Goal: Task Accomplishment & Management: Manage account settings

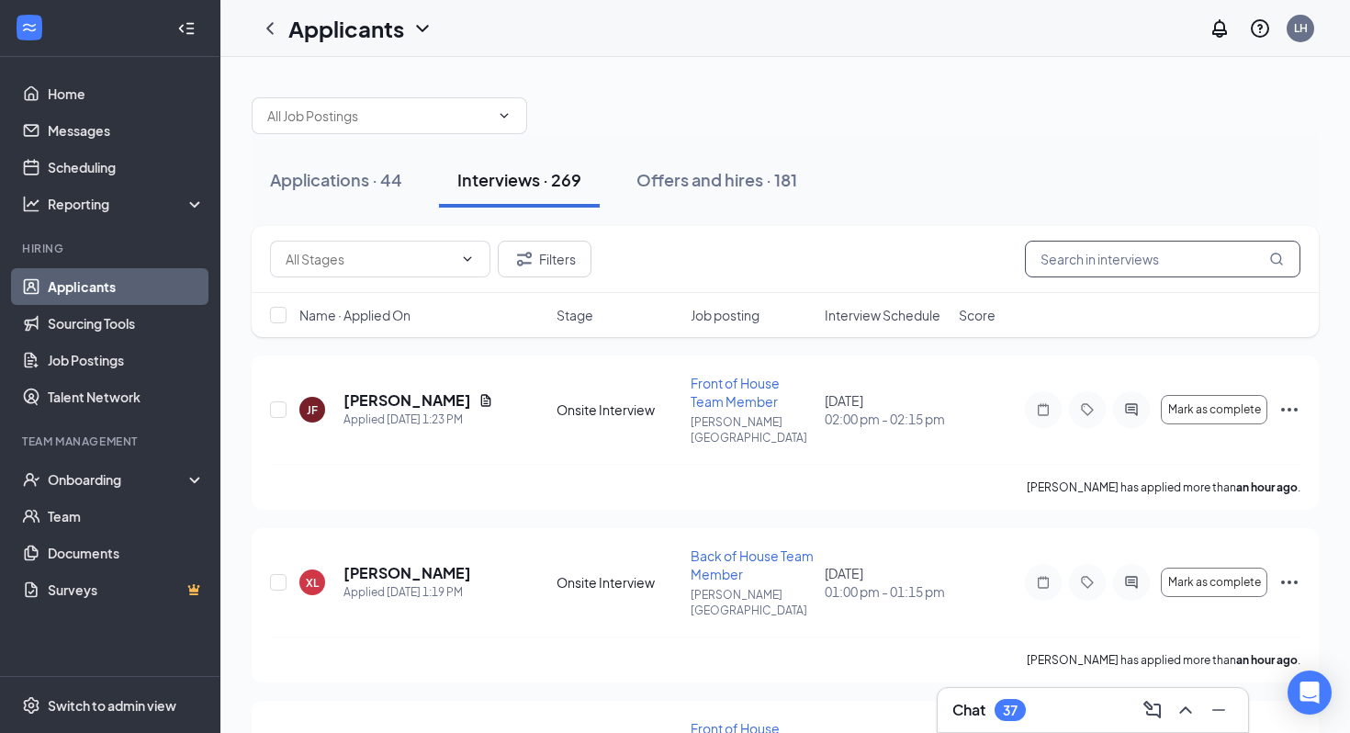
click at [1199, 260] on input "text" at bounding box center [1162, 259] width 275 height 37
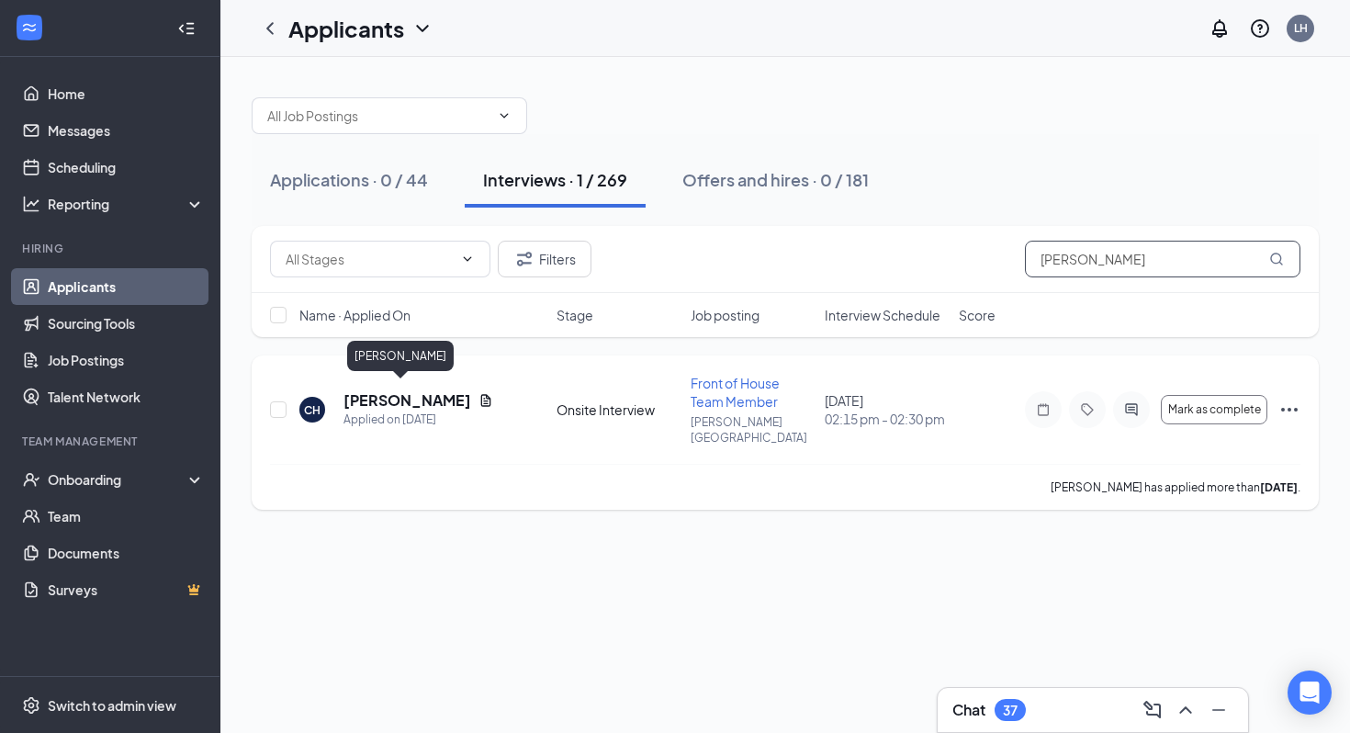
type input "christop"
click at [418, 393] on h5 "Christopher Hernandez" at bounding box center [407, 400] width 128 height 20
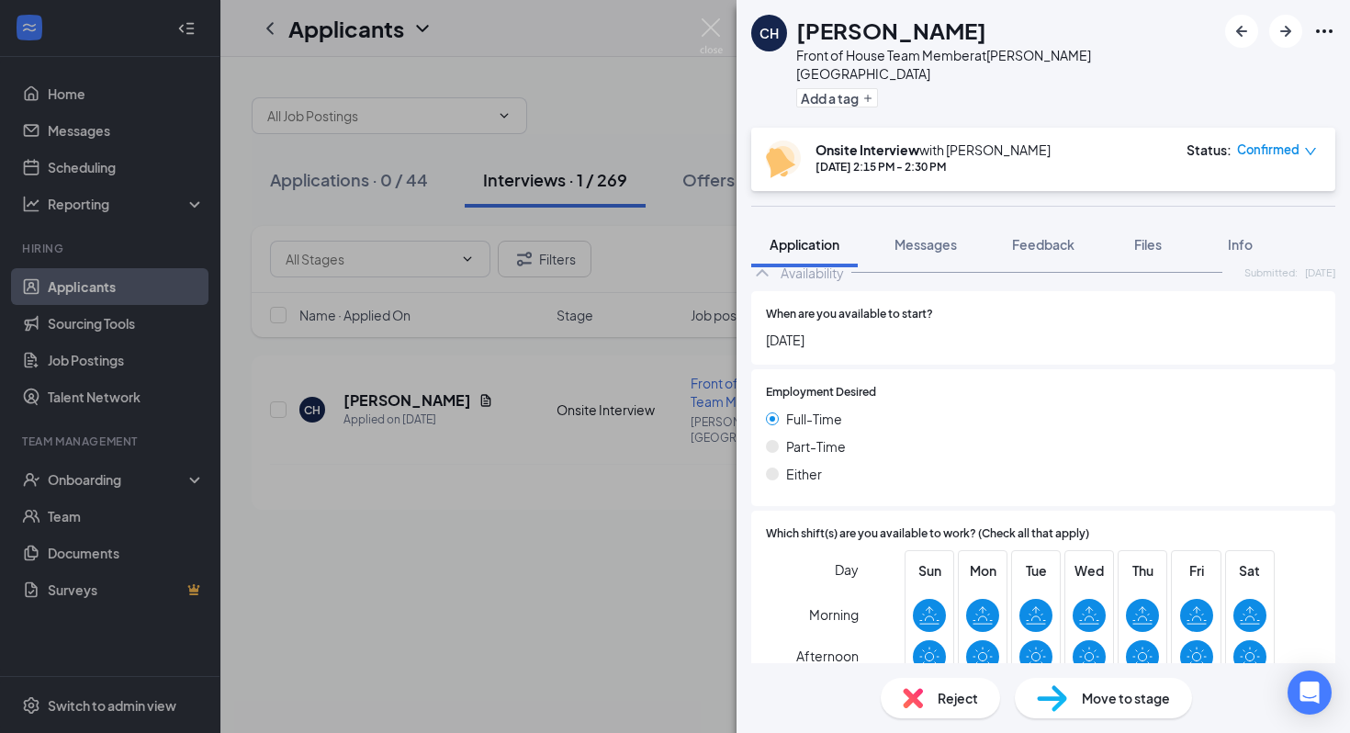
scroll to position [1069, 0]
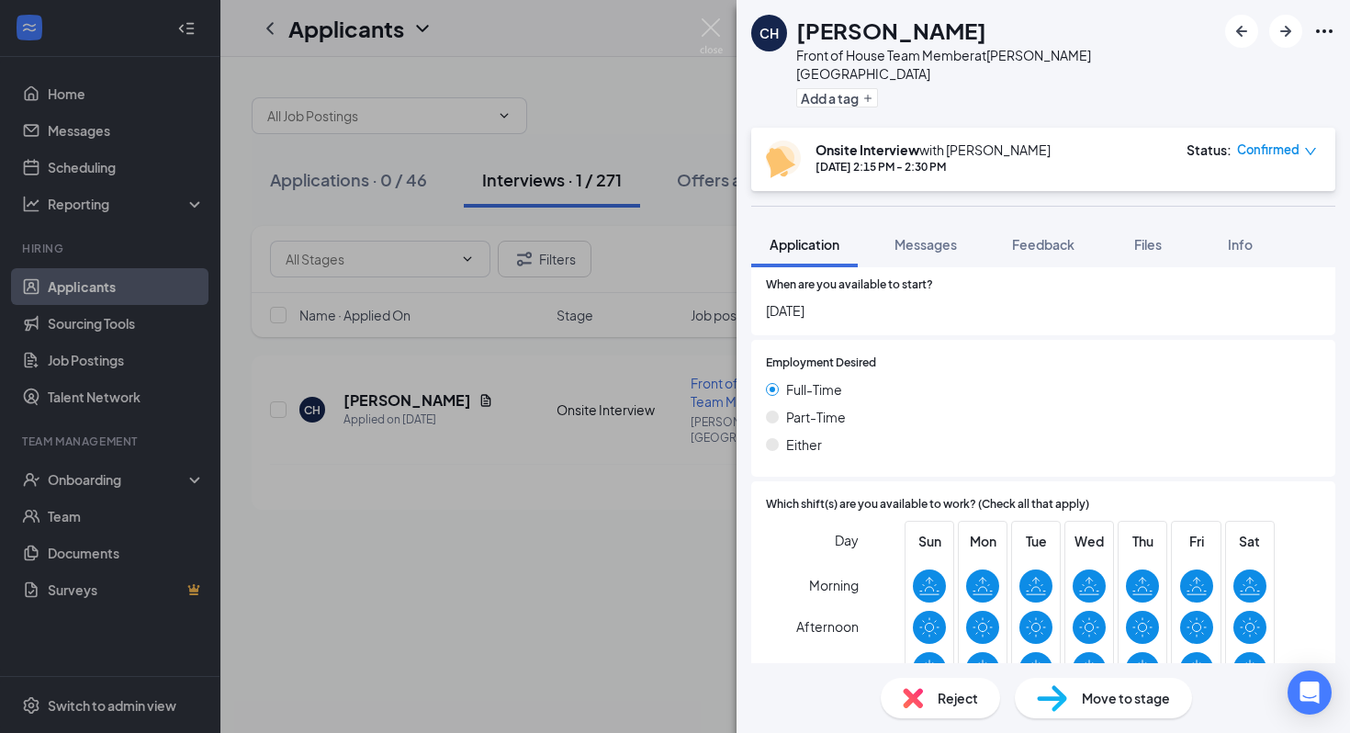
click at [1084, 705] on span "Move to stage" at bounding box center [1125, 698] width 88 height 20
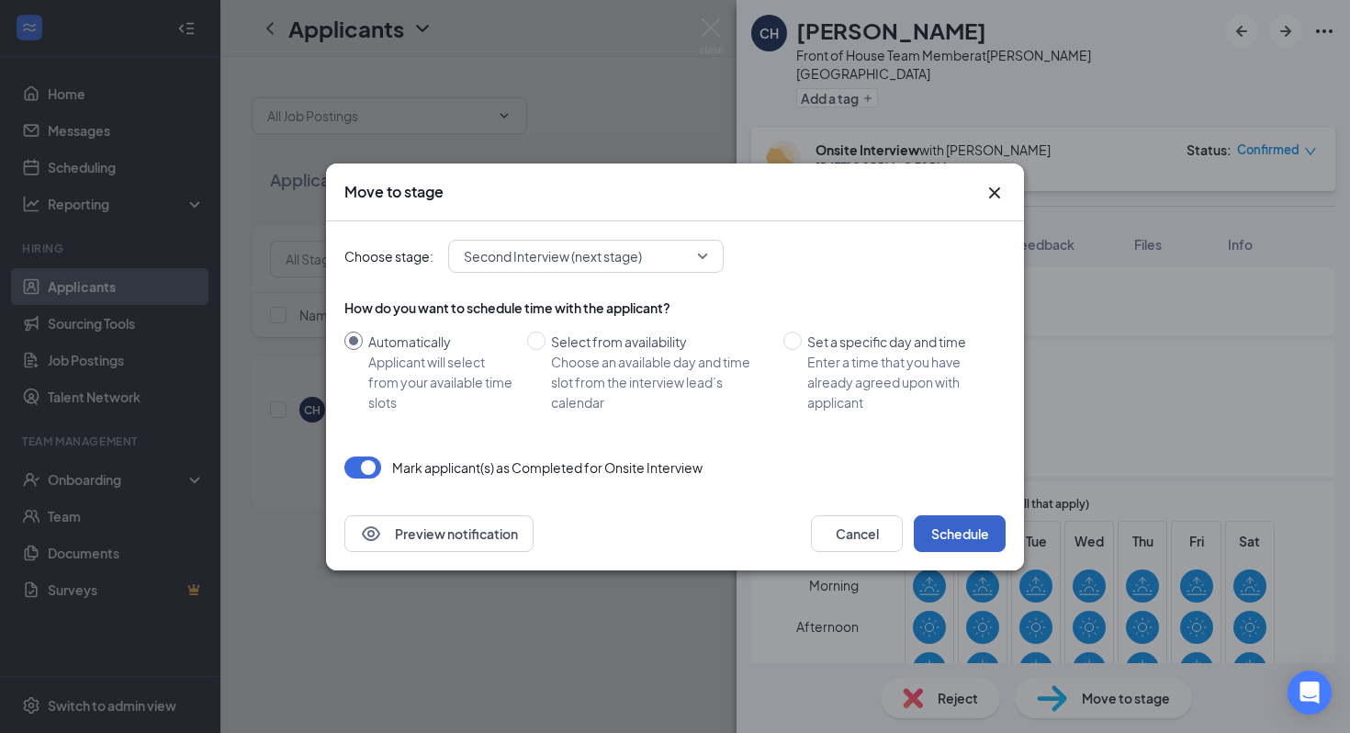
click at [964, 532] on button "Schedule" at bounding box center [959, 533] width 92 height 37
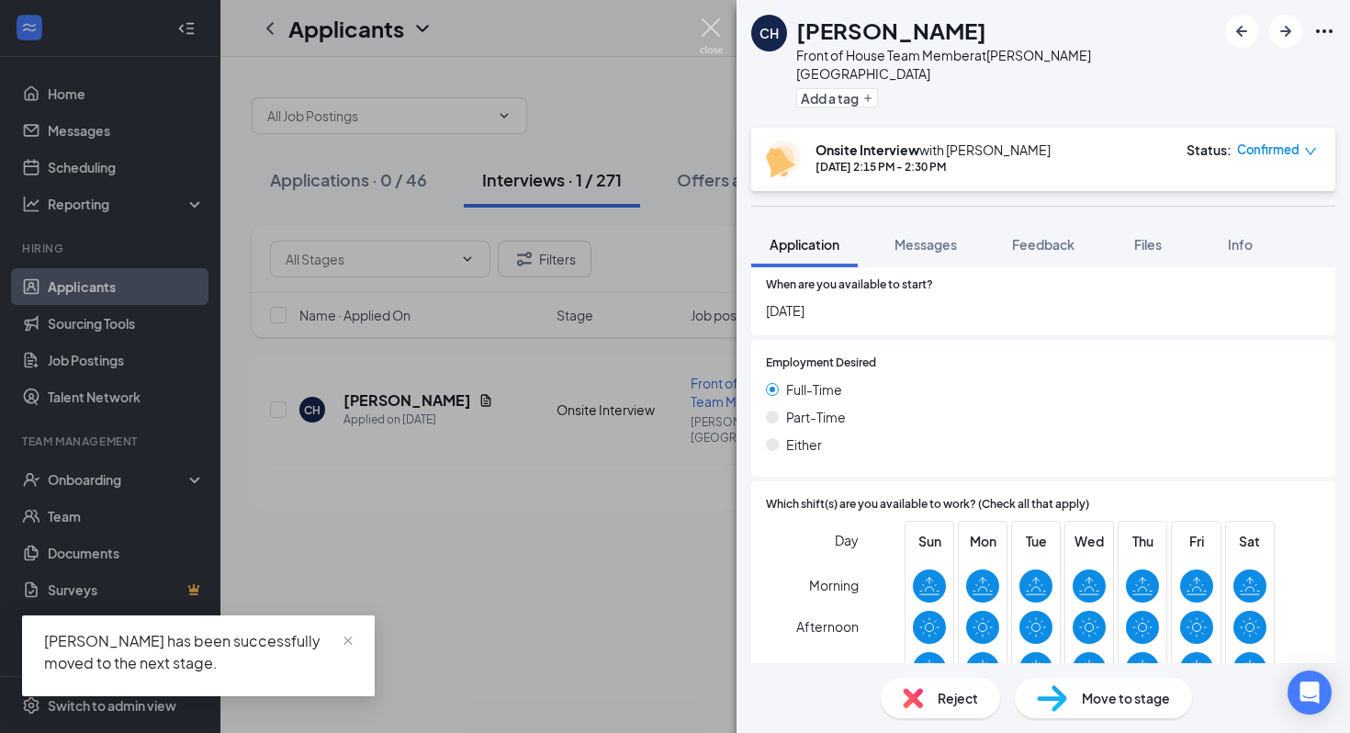
click at [706, 28] on img at bounding box center [711, 36] width 23 height 36
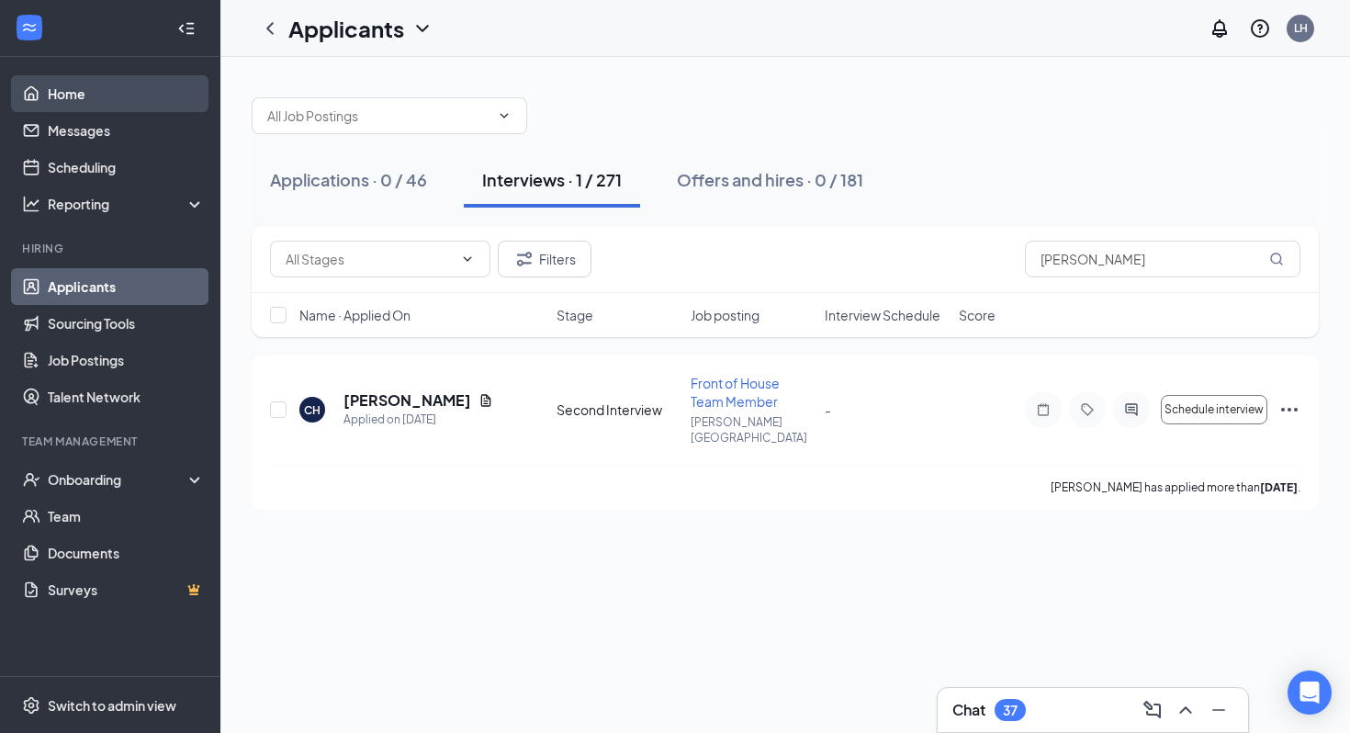
click at [151, 78] on link "Home" at bounding box center [126, 93] width 157 height 37
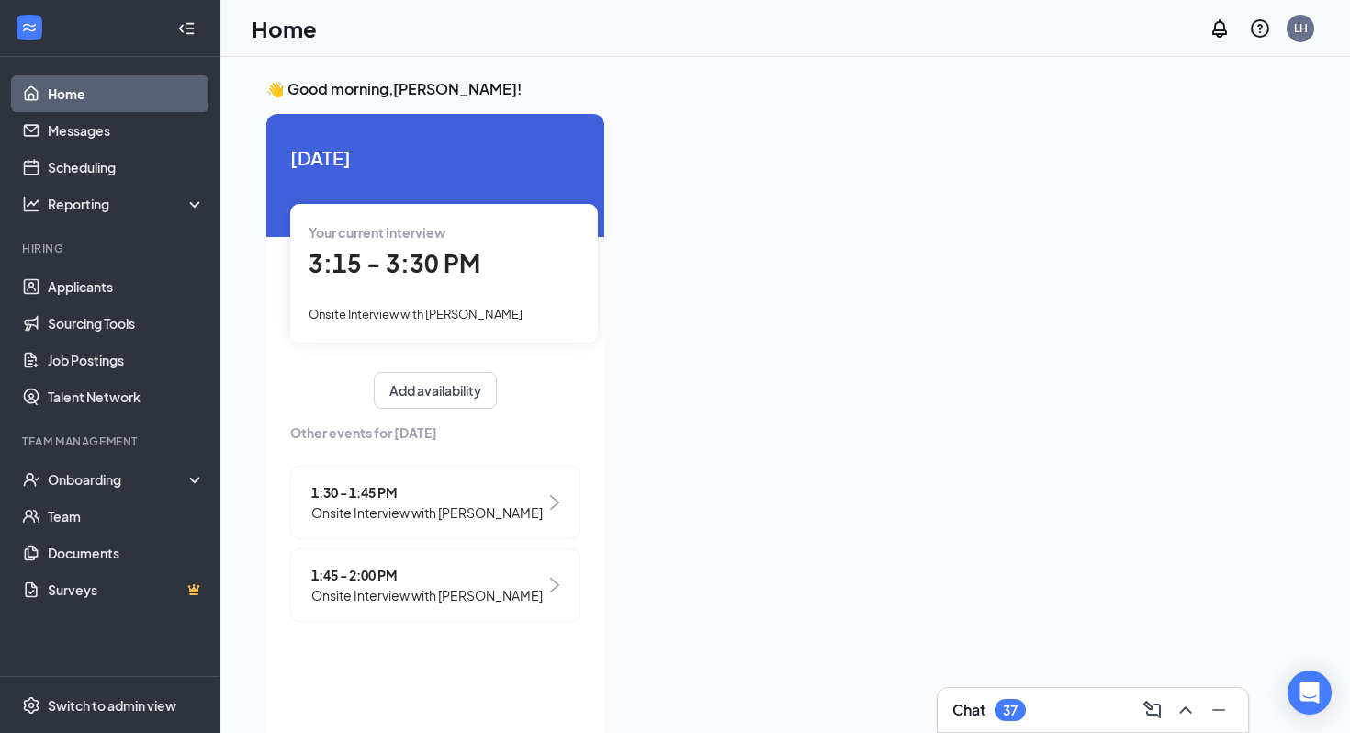
click at [490, 504] on span "Onsite Interview with Brandy Garcia" at bounding box center [426, 512] width 231 height 20
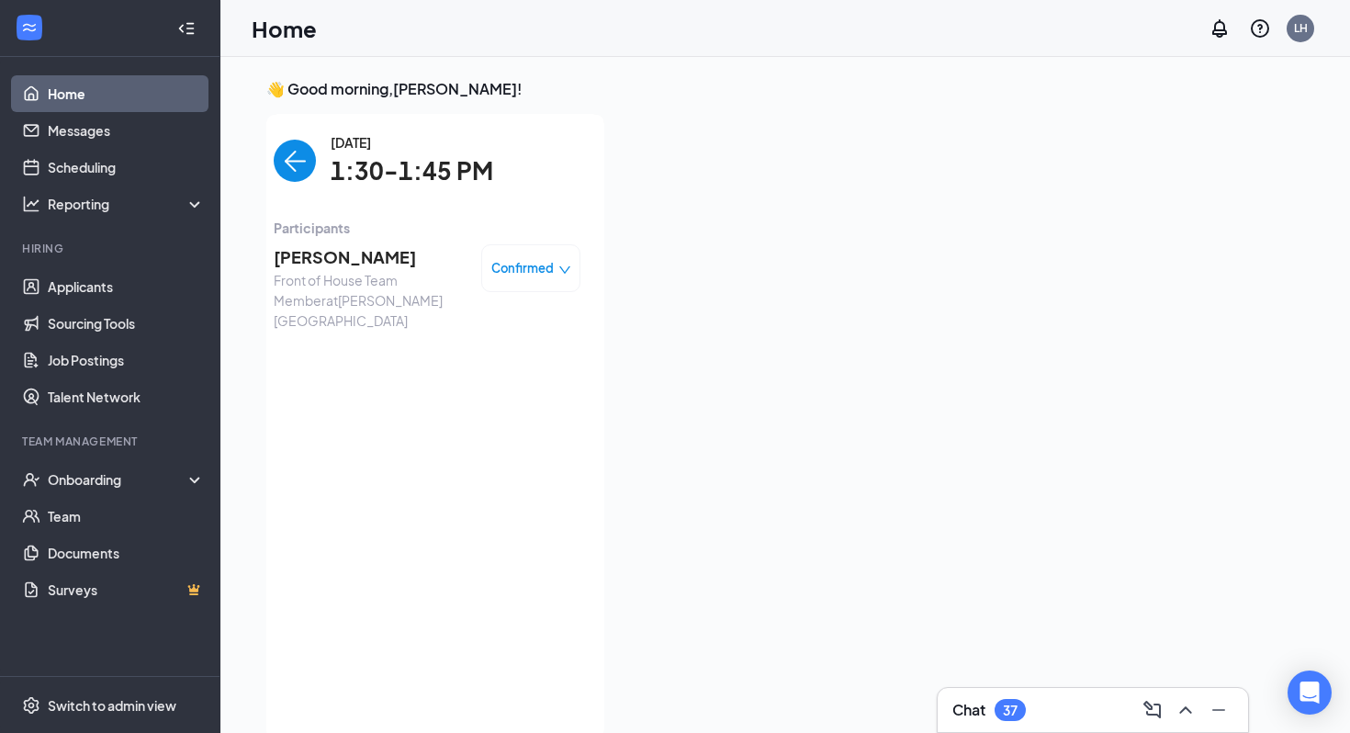
scroll to position [7, 0]
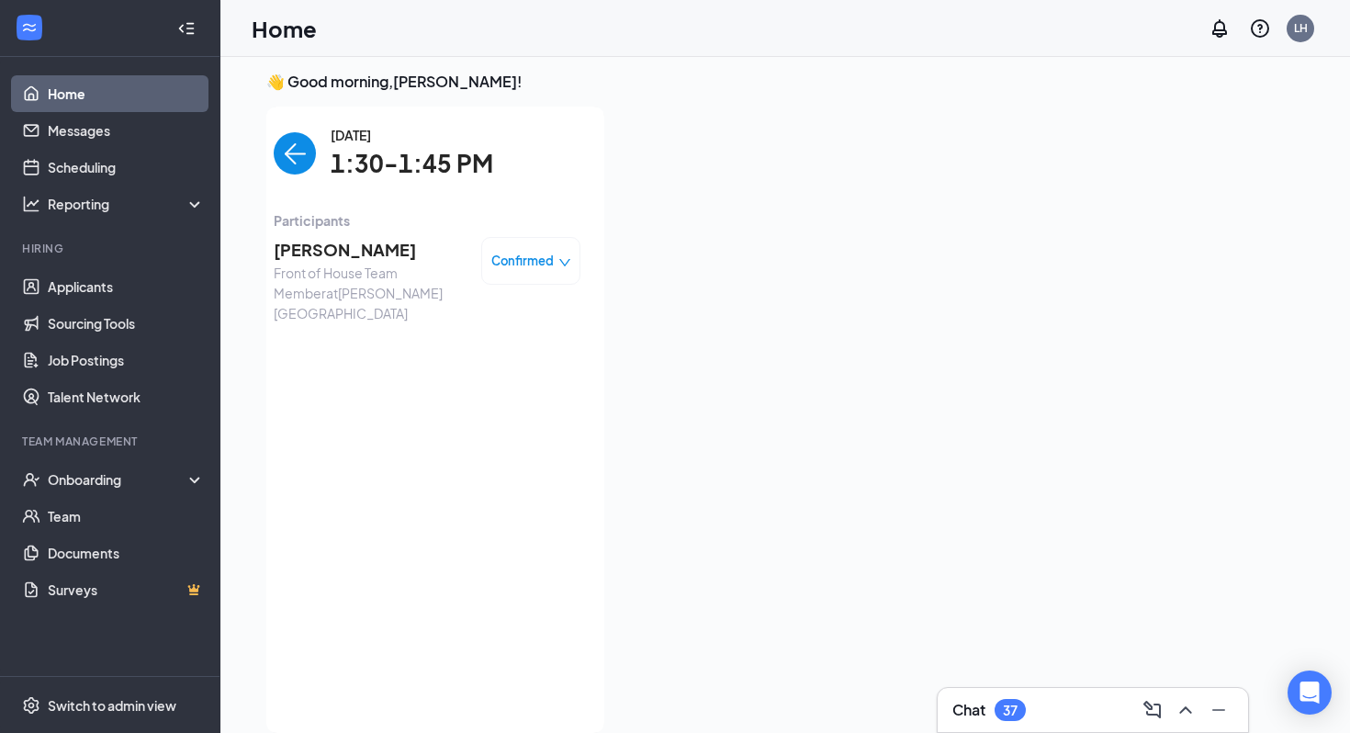
click at [308, 161] on img "back-button" at bounding box center [295, 153] width 42 height 42
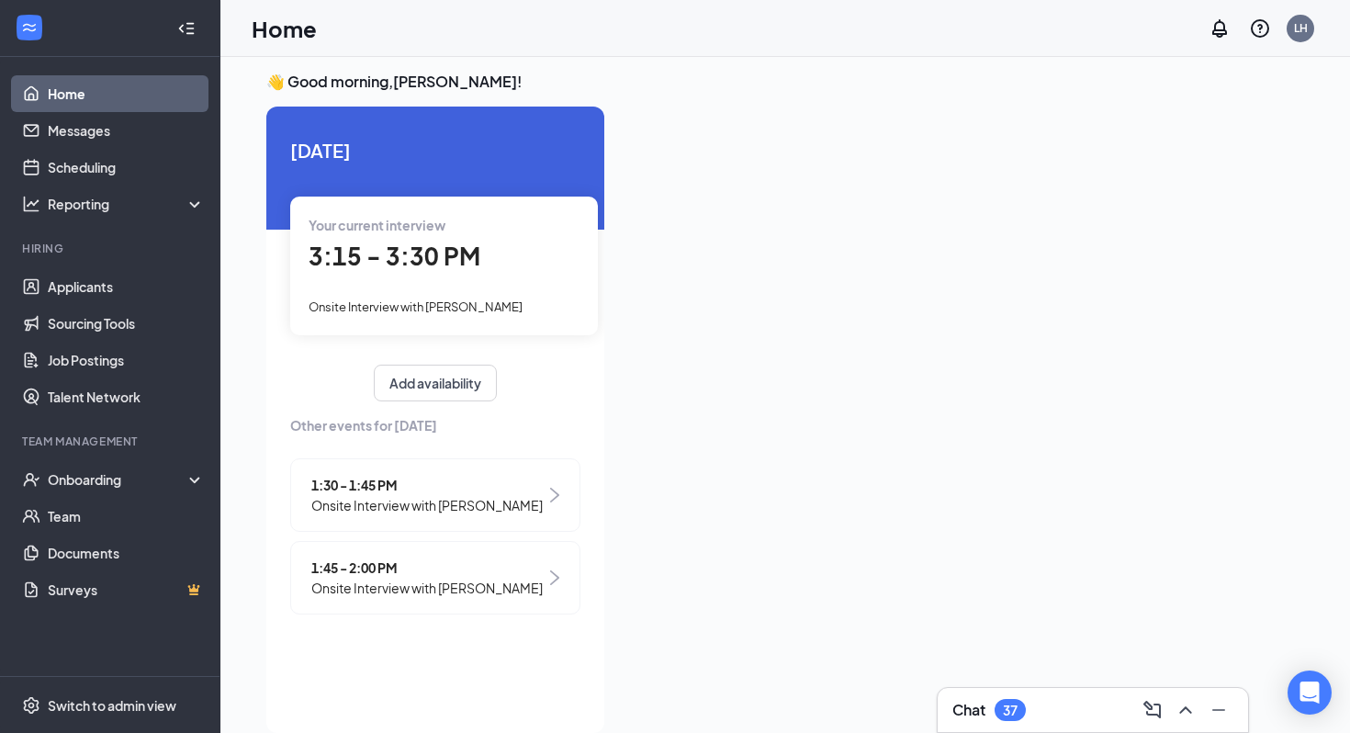
click at [498, 323] on div "Your current interview 3:15 - 3:30 PM Onsite Interview with Nevaeh Flores" at bounding box center [444, 265] width 308 height 138
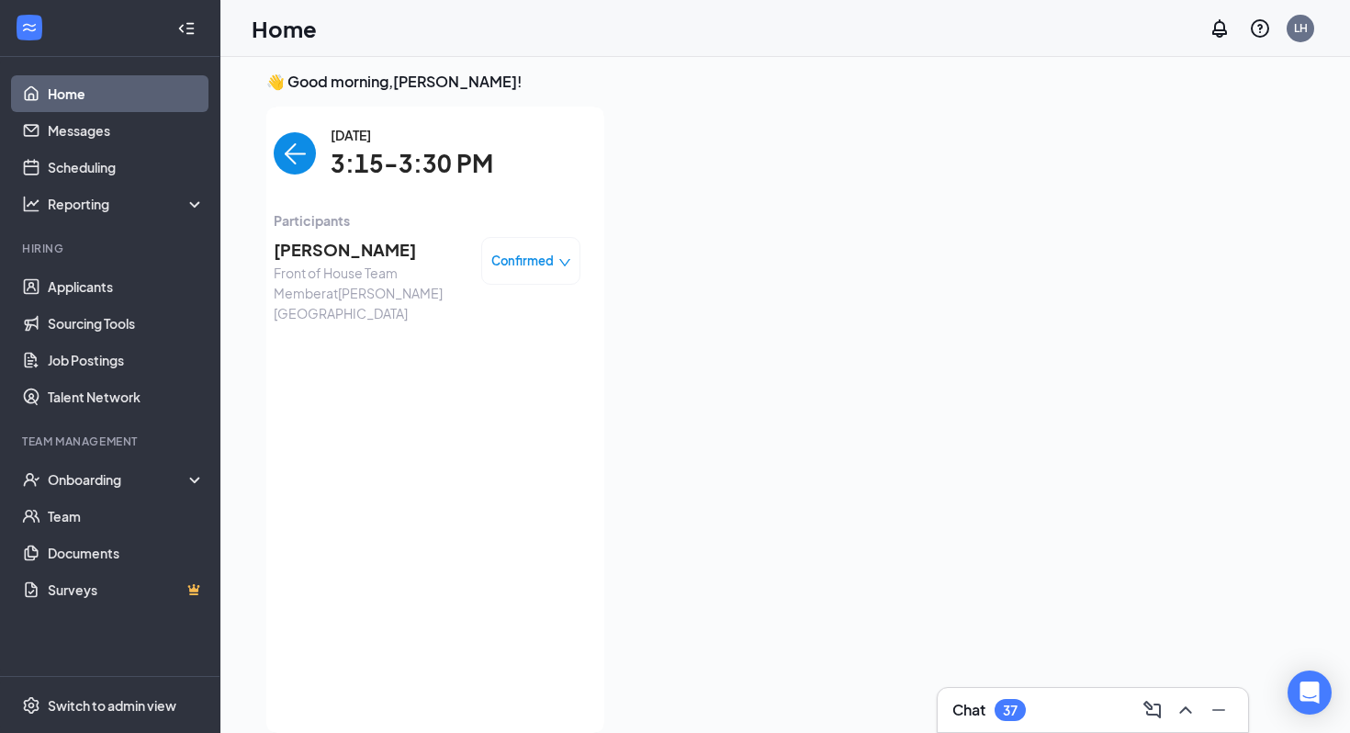
click at [353, 245] on span "Nevaeh Flores" at bounding box center [370, 250] width 193 height 26
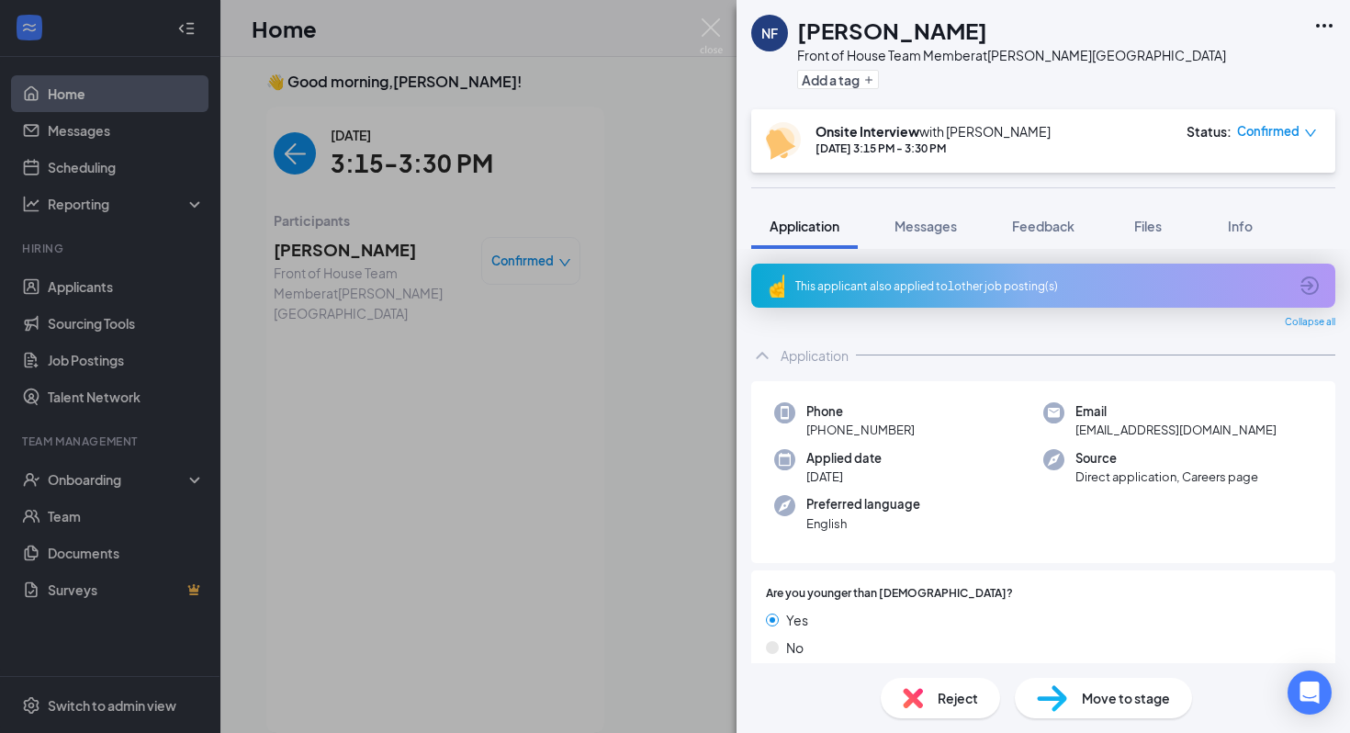
click at [1315, 35] on icon "Ellipses" at bounding box center [1324, 26] width 22 height 22
click at [1290, 143] on div "Status : Confirmed" at bounding box center [1251, 141] width 130 height 38
click at [1287, 122] on span "Confirmed" at bounding box center [1268, 131] width 62 height 18
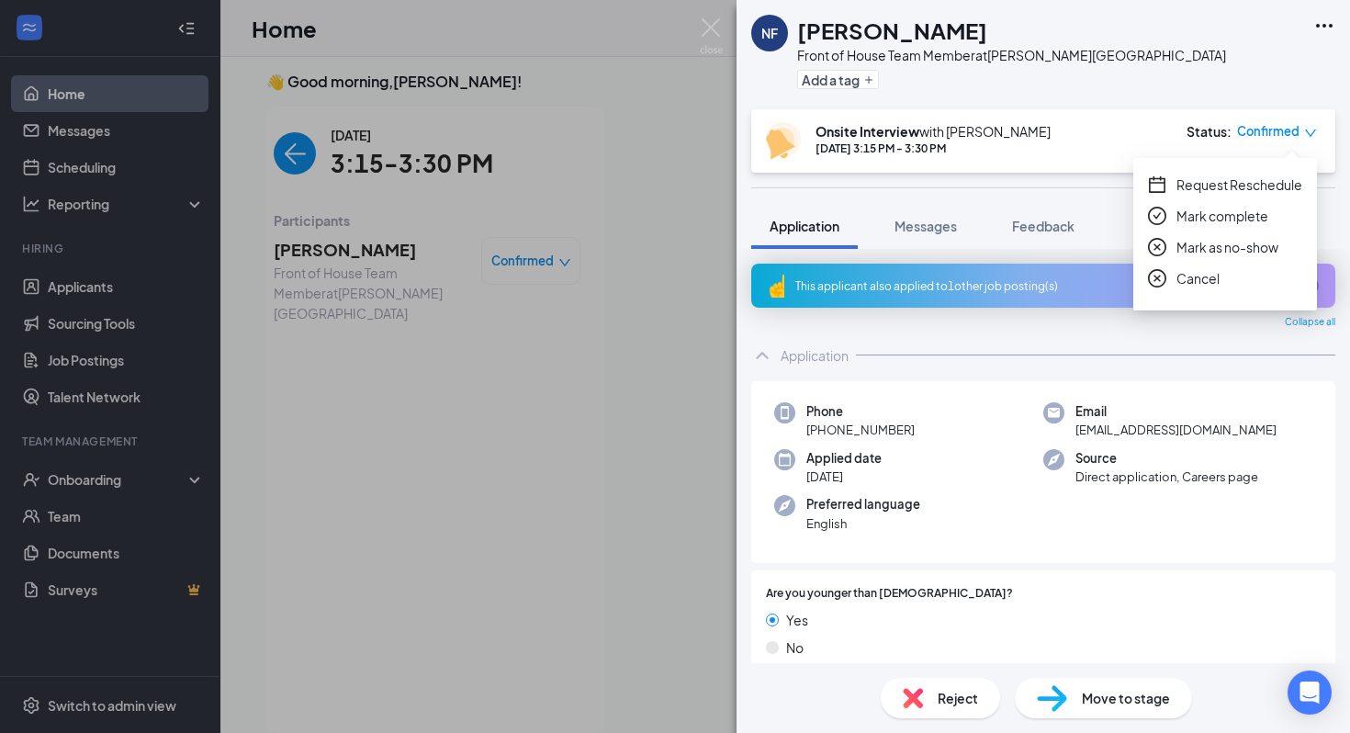
click at [1287, 129] on span "Confirmed" at bounding box center [1268, 131] width 62 height 18
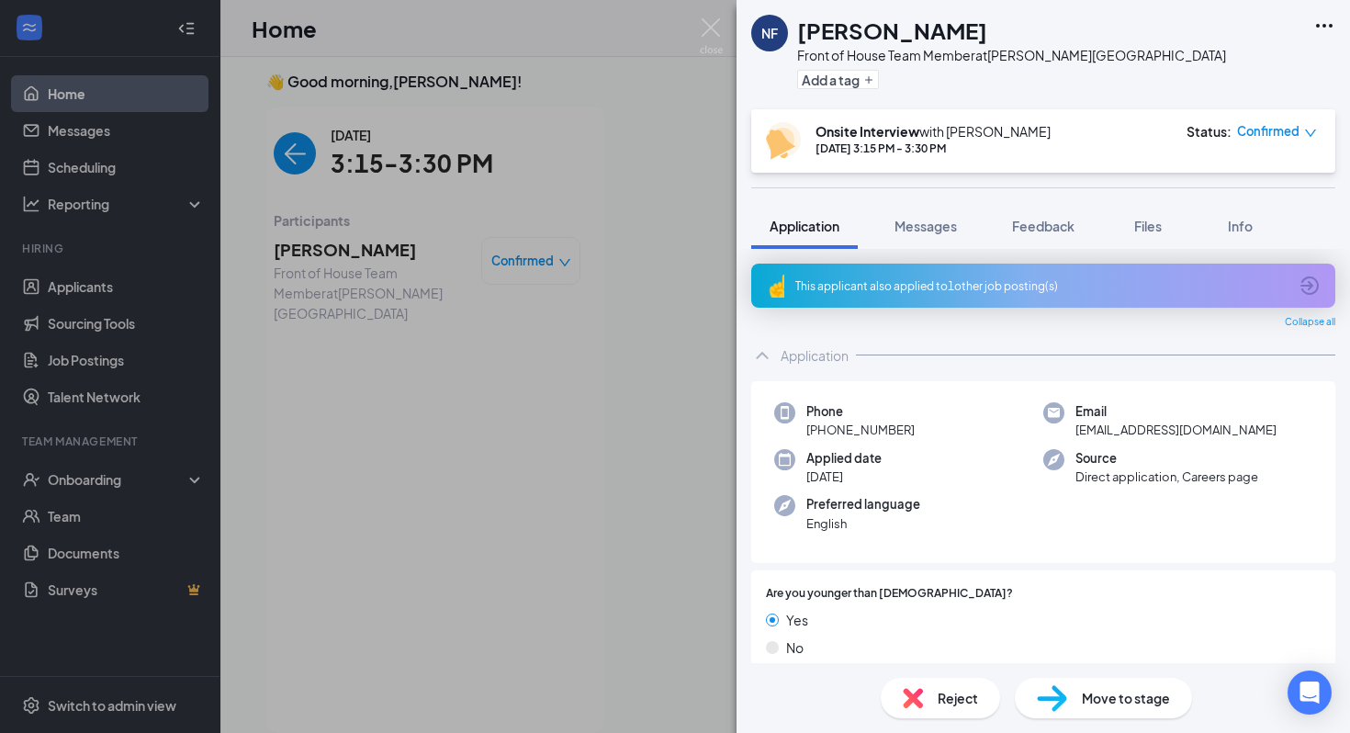
click at [1280, 139] on span "Confirmed" at bounding box center [1268, 131] width 62 height 18
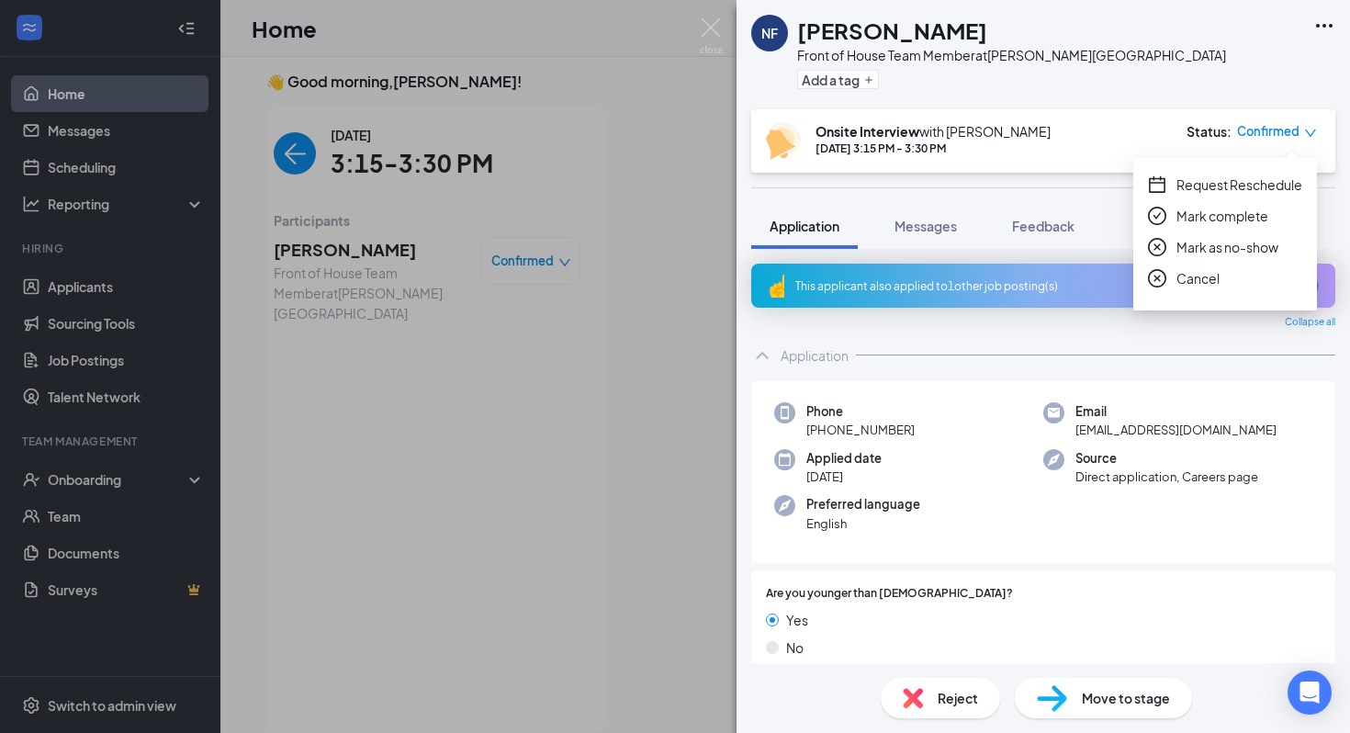
click at [1238, 251] on span "Mark as no-show" at bounding box center [1227, 247] width 102 height 20
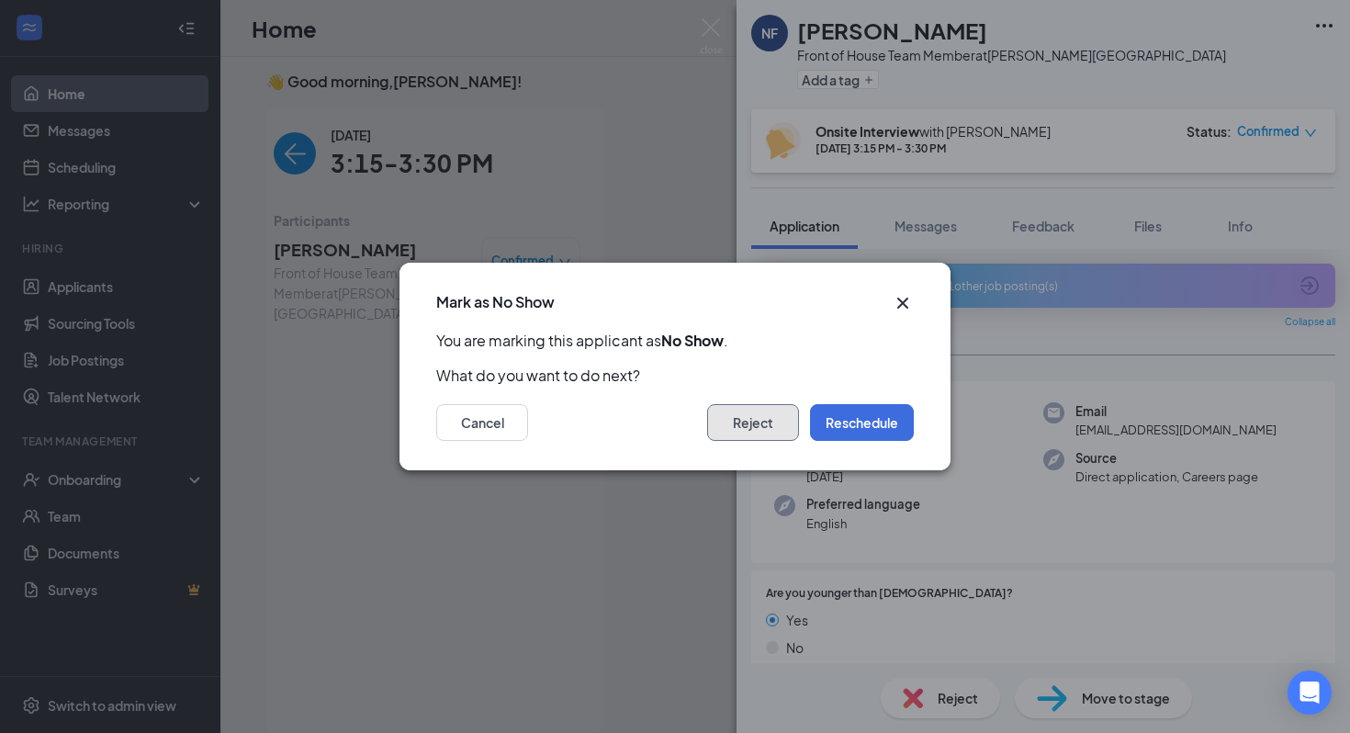
click at [776, 423] on button "Reject" at bounding box center [753, 422] width 92 height 37
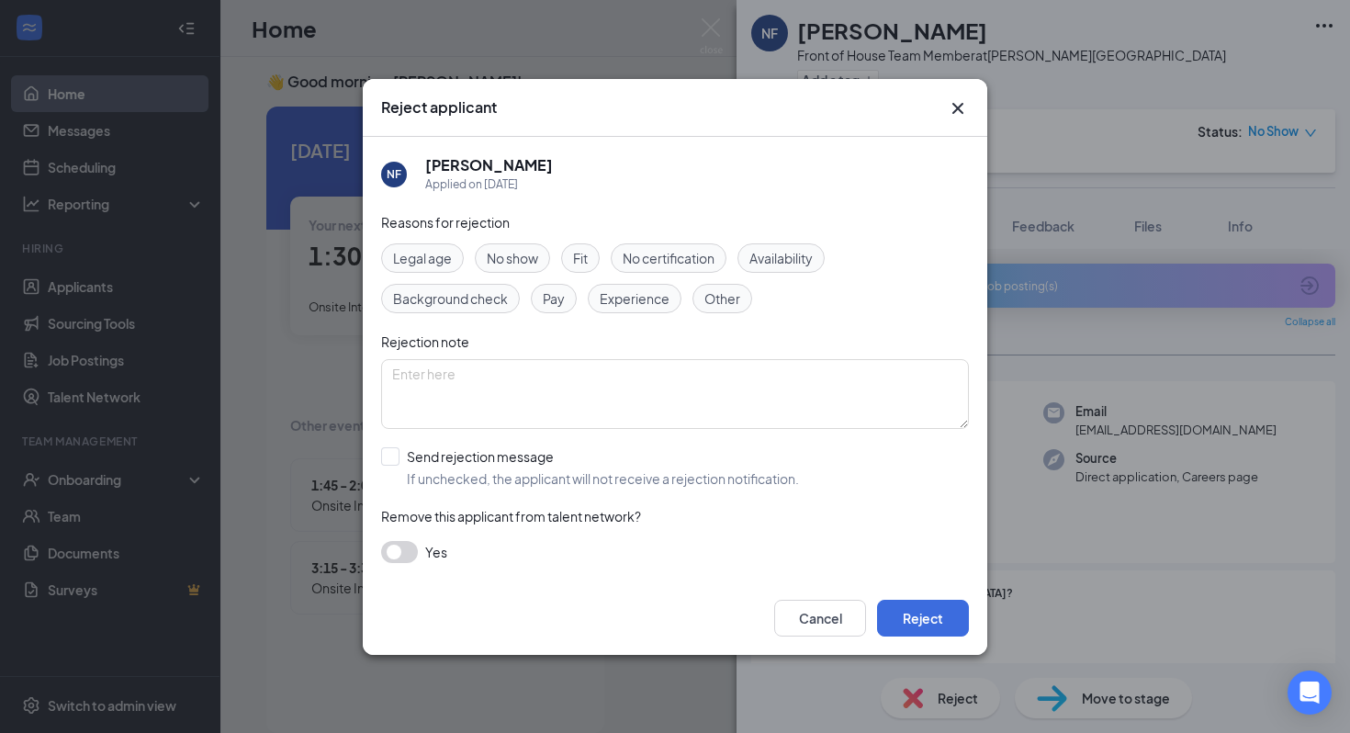
click at [727, 294] on span "Other" at bounding box center [722, 298] width 36 height 20
click at [395, 459] on input "Send rejection message If unchecked, the applicant will not receive a rejection…" at bounding box center [590, 467] width 418 height 40
checkbox input "true"
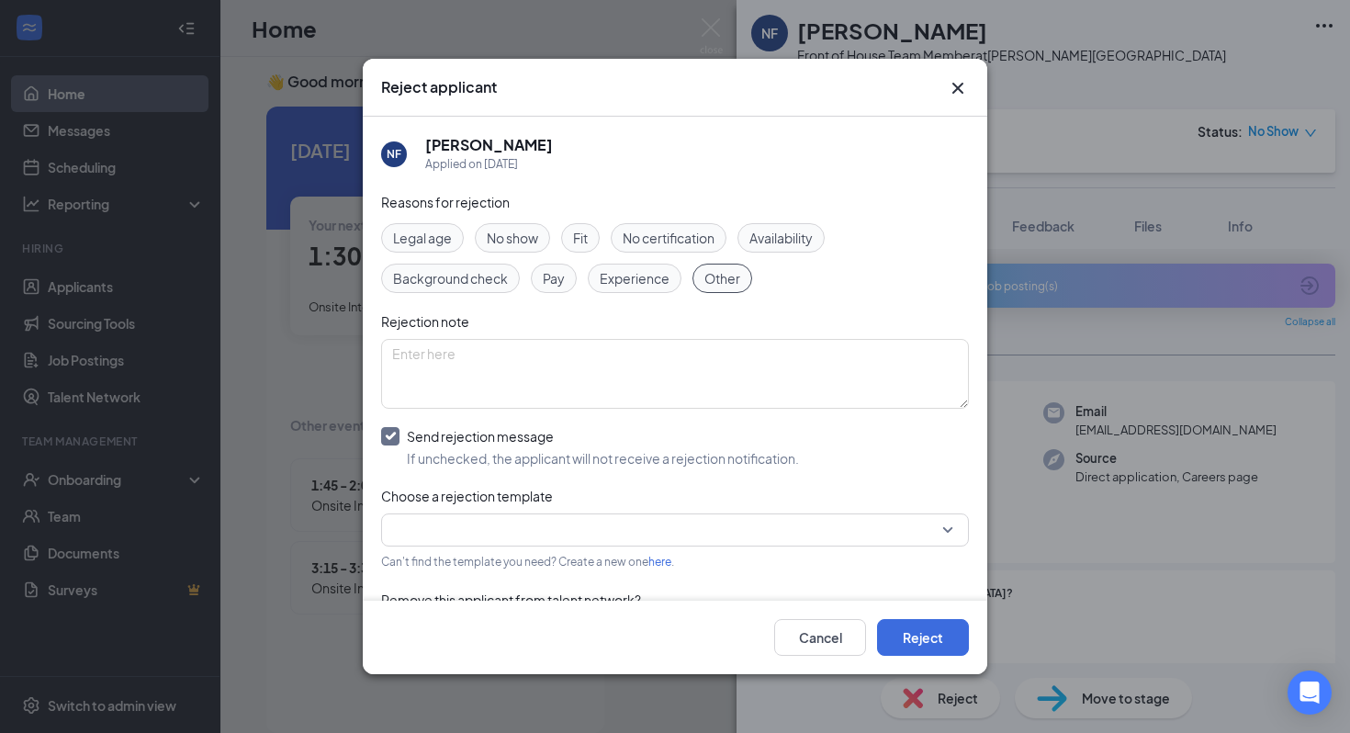
click at [462, 511] on div "Reasons for rejection Legal age No show Fit No certification Availability Backg…" at bounding box center [675, 428] width 588 height 473
click at [459, 514] on input "search" at bounding box center [668, 529] width 553 height 31
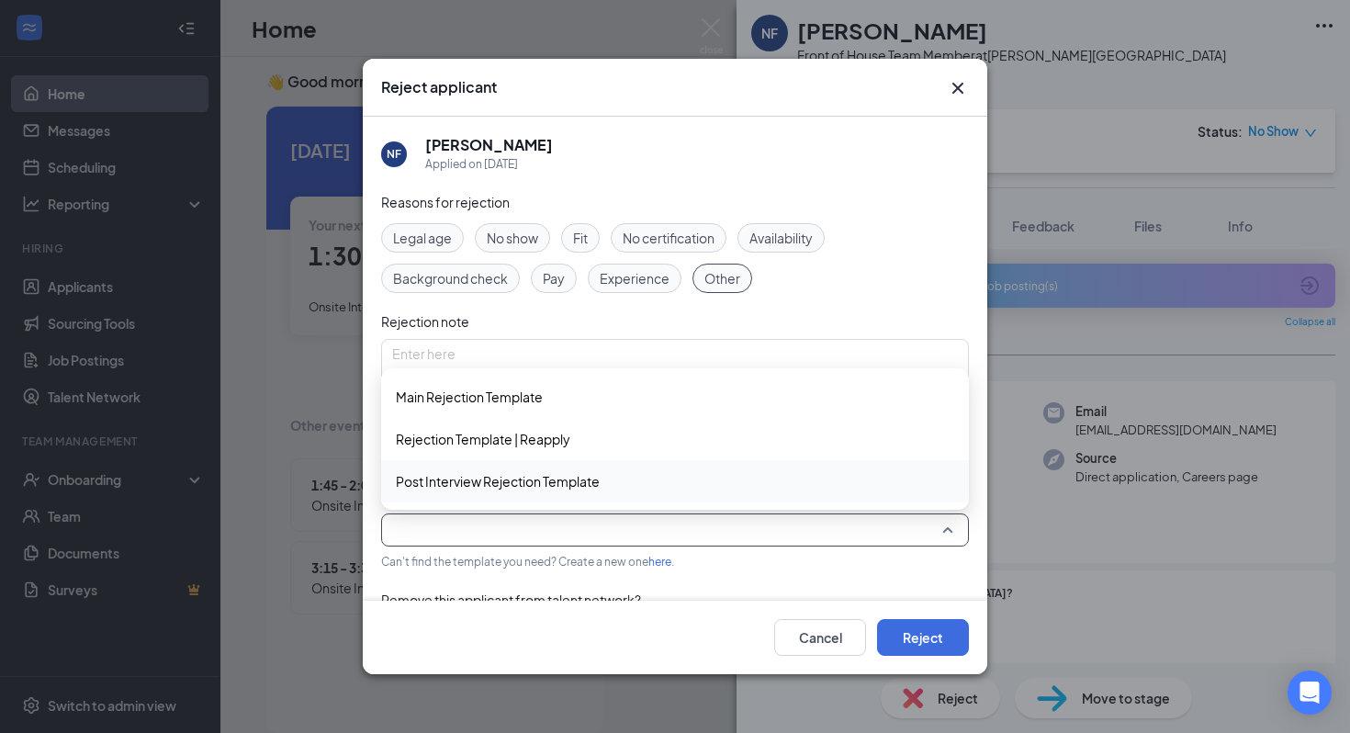
click at [487, 479] on span "Post Interview Rejection Template" at bounding box center [498, 481] width 204 height 20
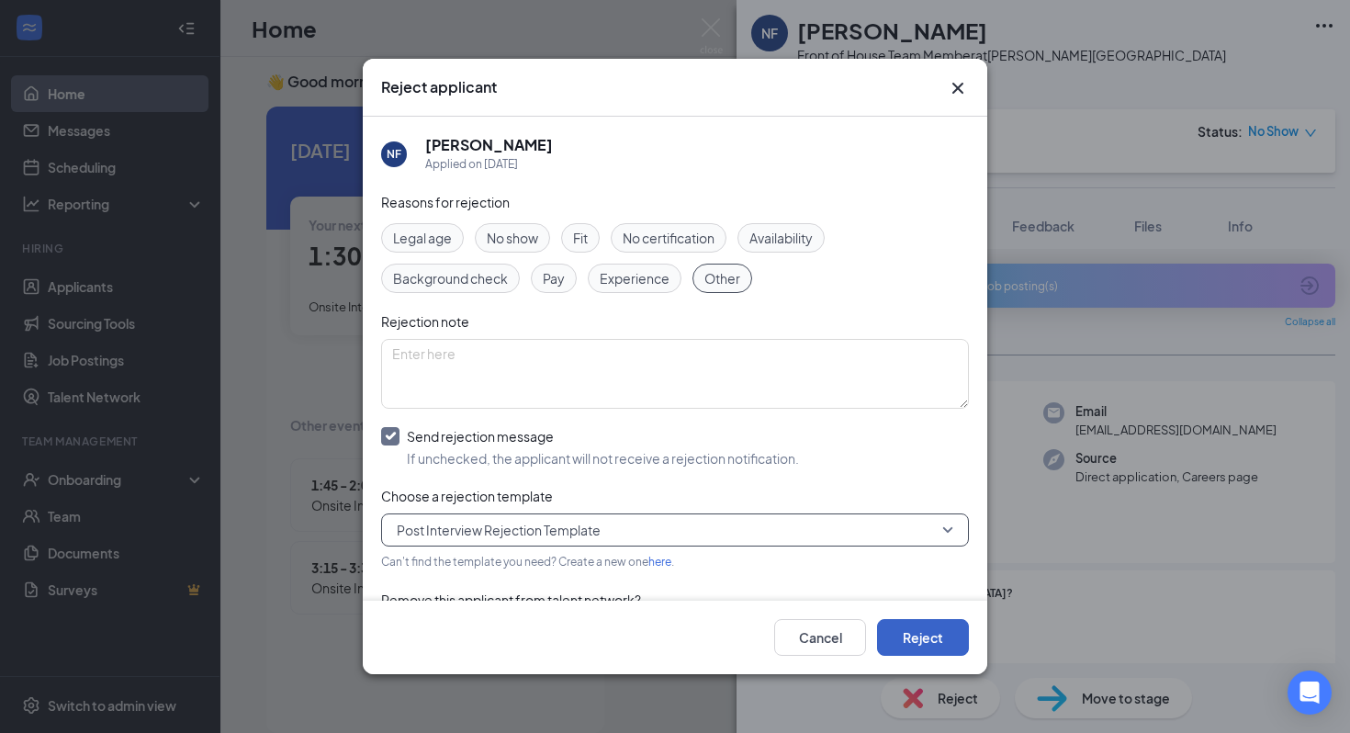
click at [936, 626] on button "Reject" at bounding box center [923, 637] width 92 height 37
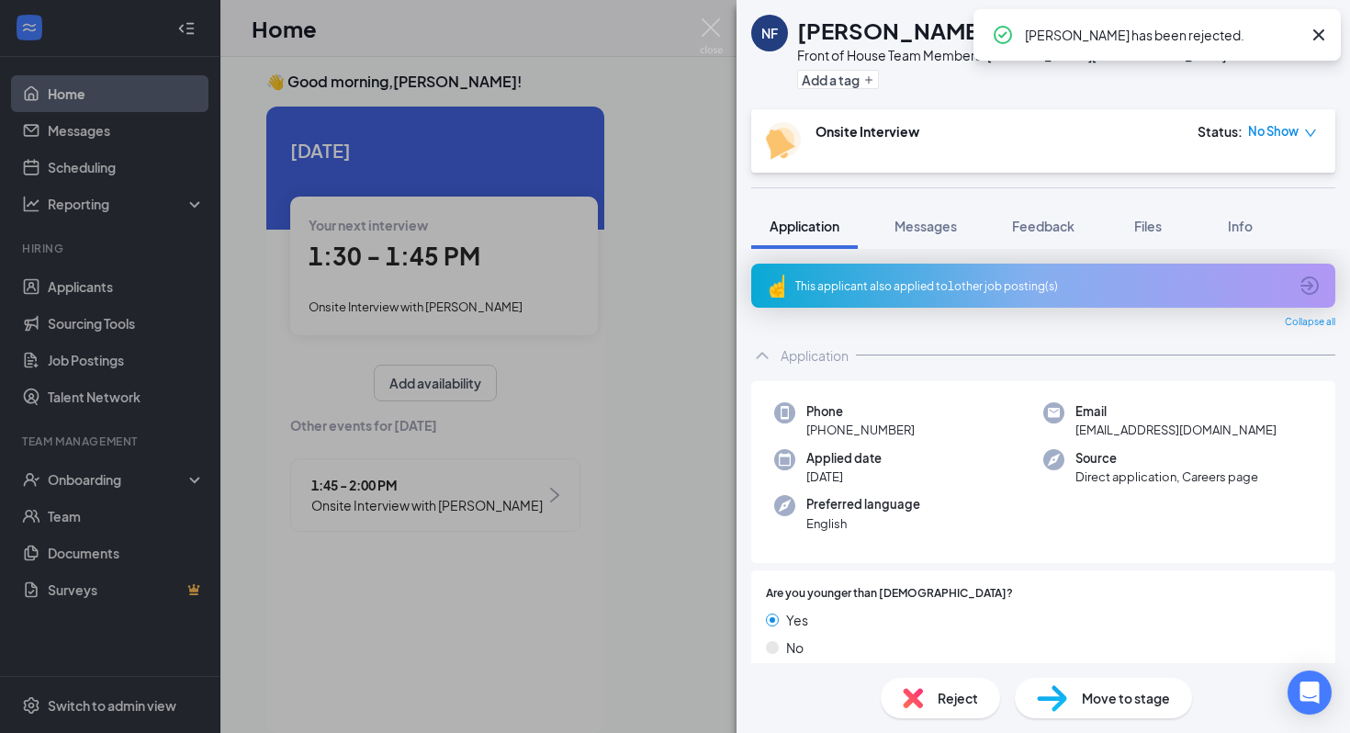
click at [688, 335] on div "NF Nevaeh Flores Front of House Team Member at Gibson Boulevard Add a tag Onsit…" at bounding box center [675, 366] width 1350 height 733
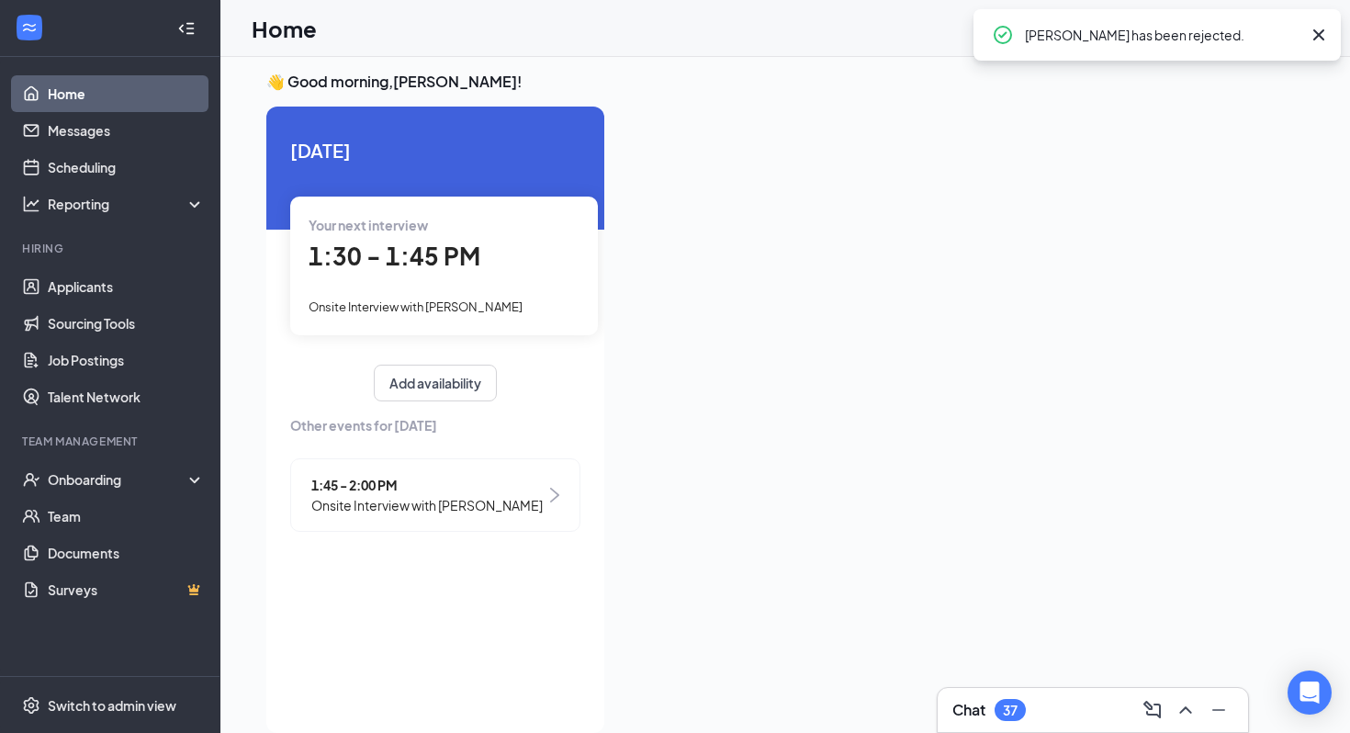
scroll to position [0, 169]
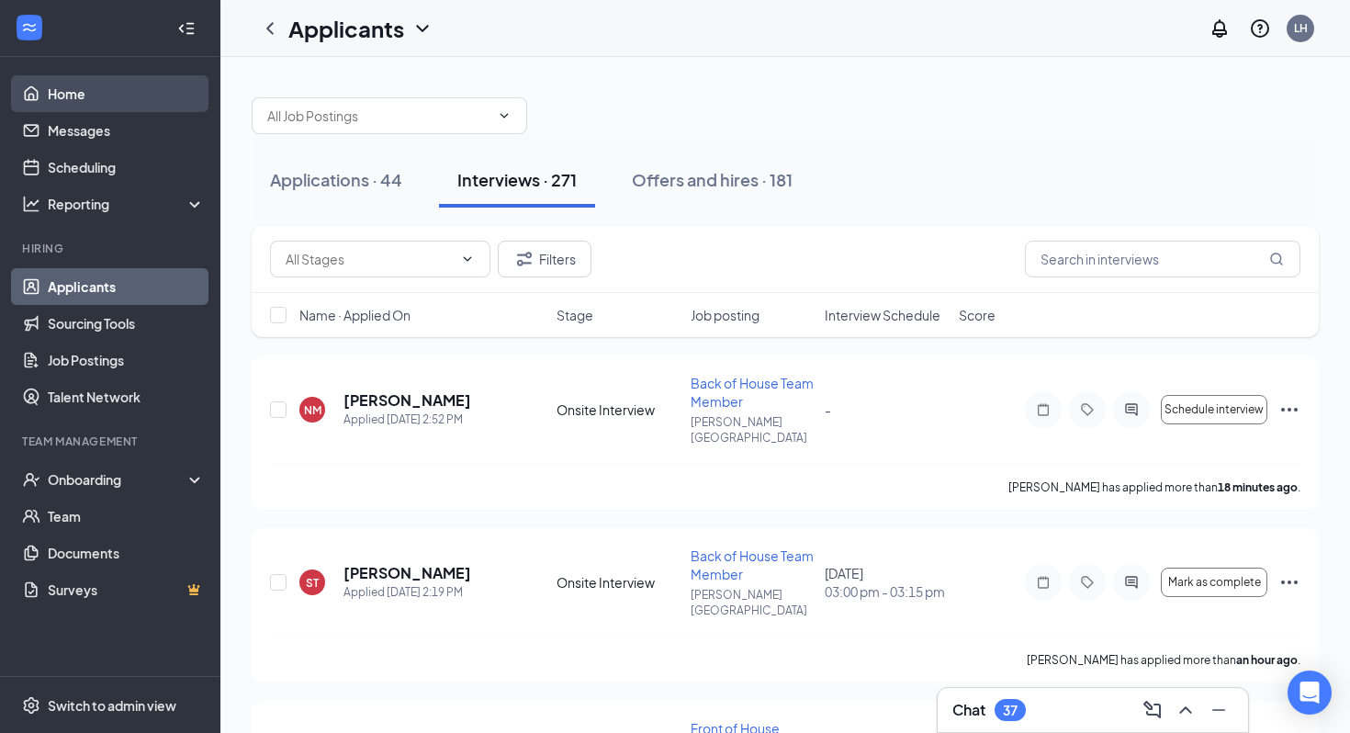
click at [142, 93] on link "Home" at bounding box center [126, 93] width 157 height 37
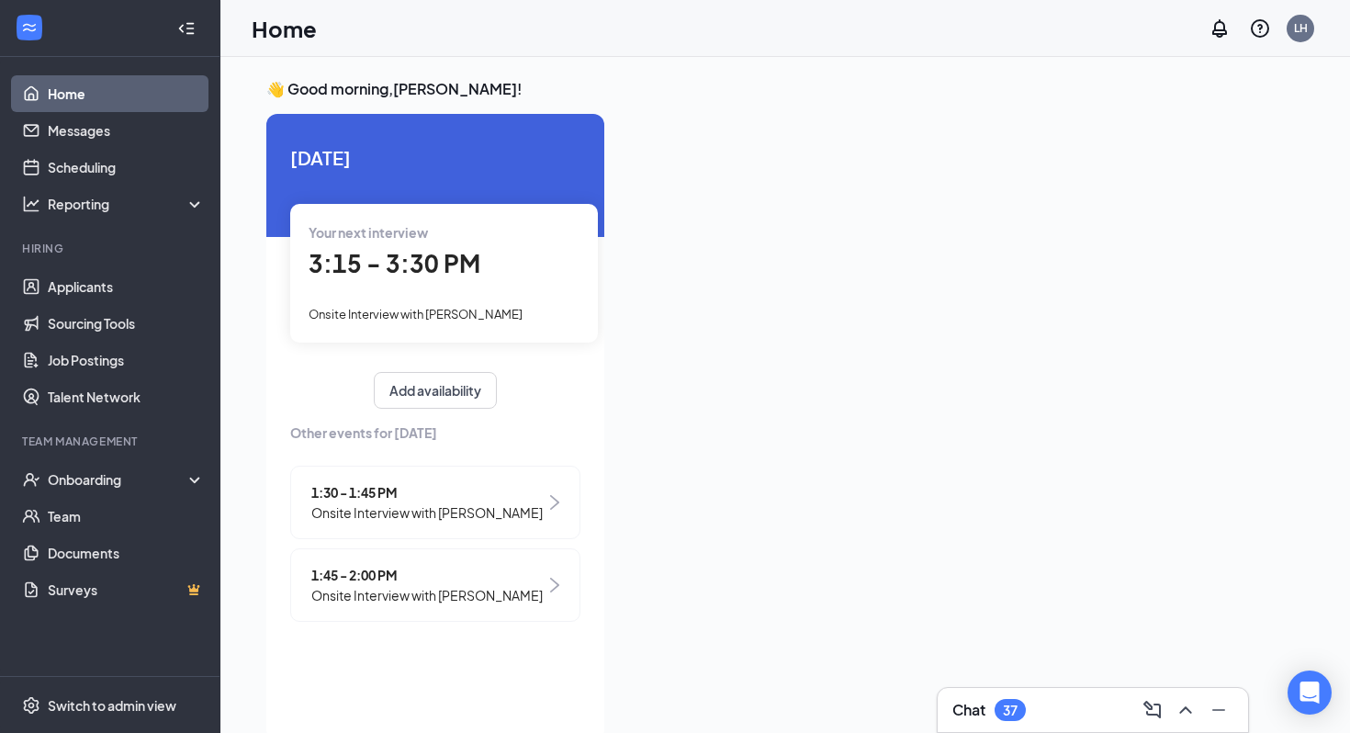
click at [443, 295] on div "Your next interview 3:15 - 3:30 PM Onsite Interview with Nevaeh Flores" at bounding box center [444, 273] width 308 height 138
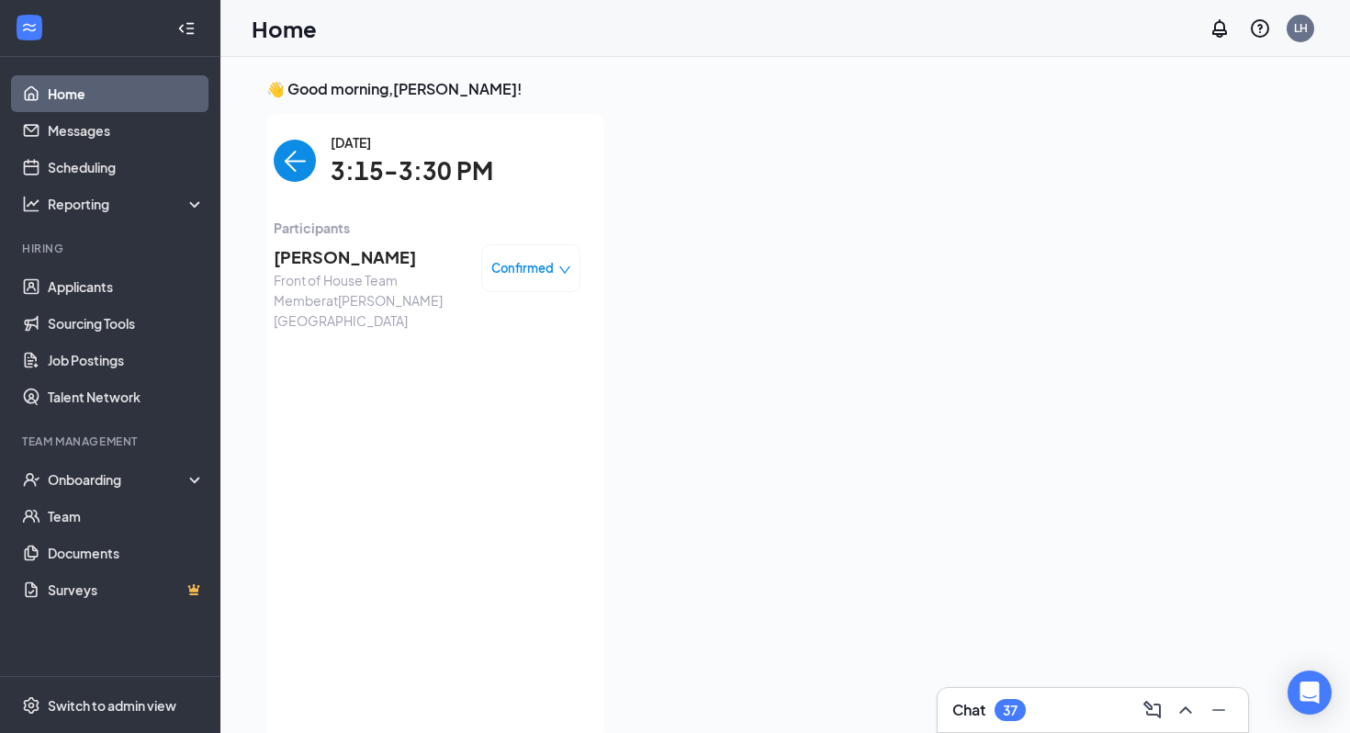
scroll to position [7, 0]
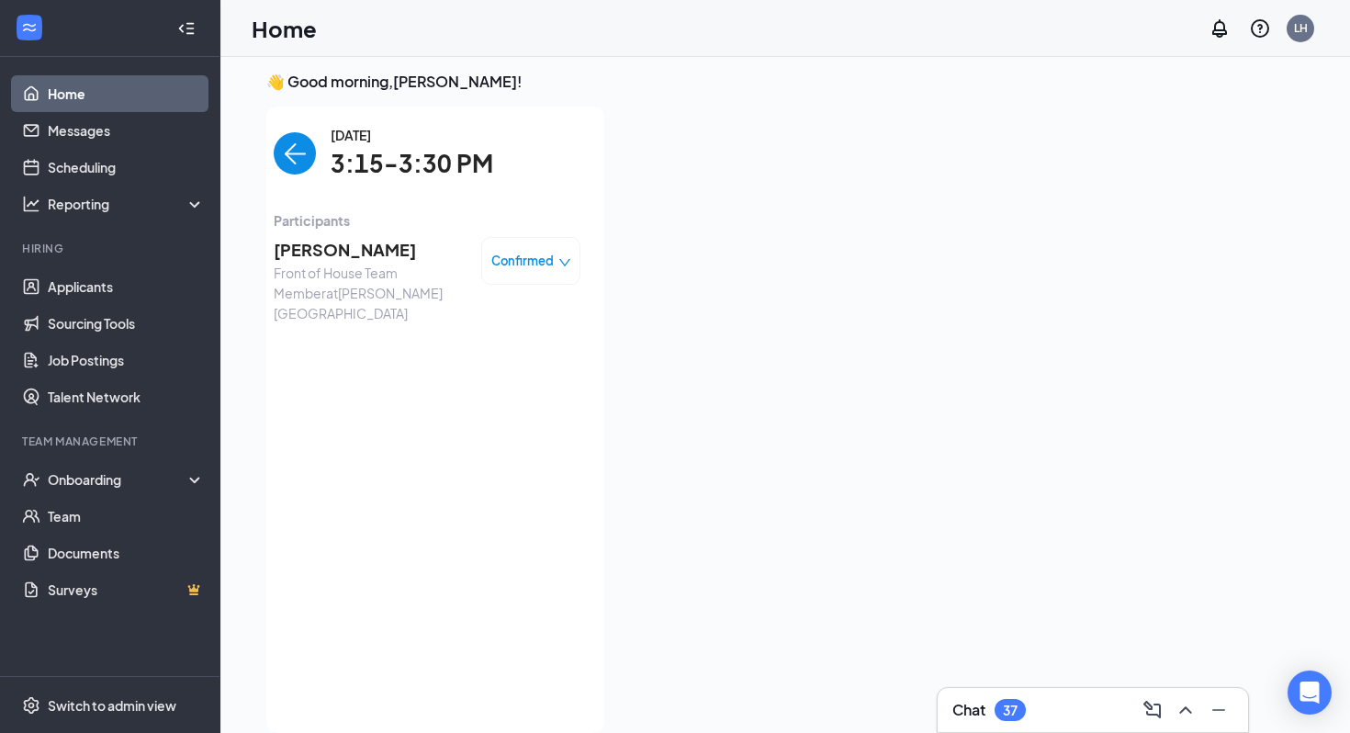
click at [304, 146] on img "back-button" at bounding box center [295, 153] width 42 height 42
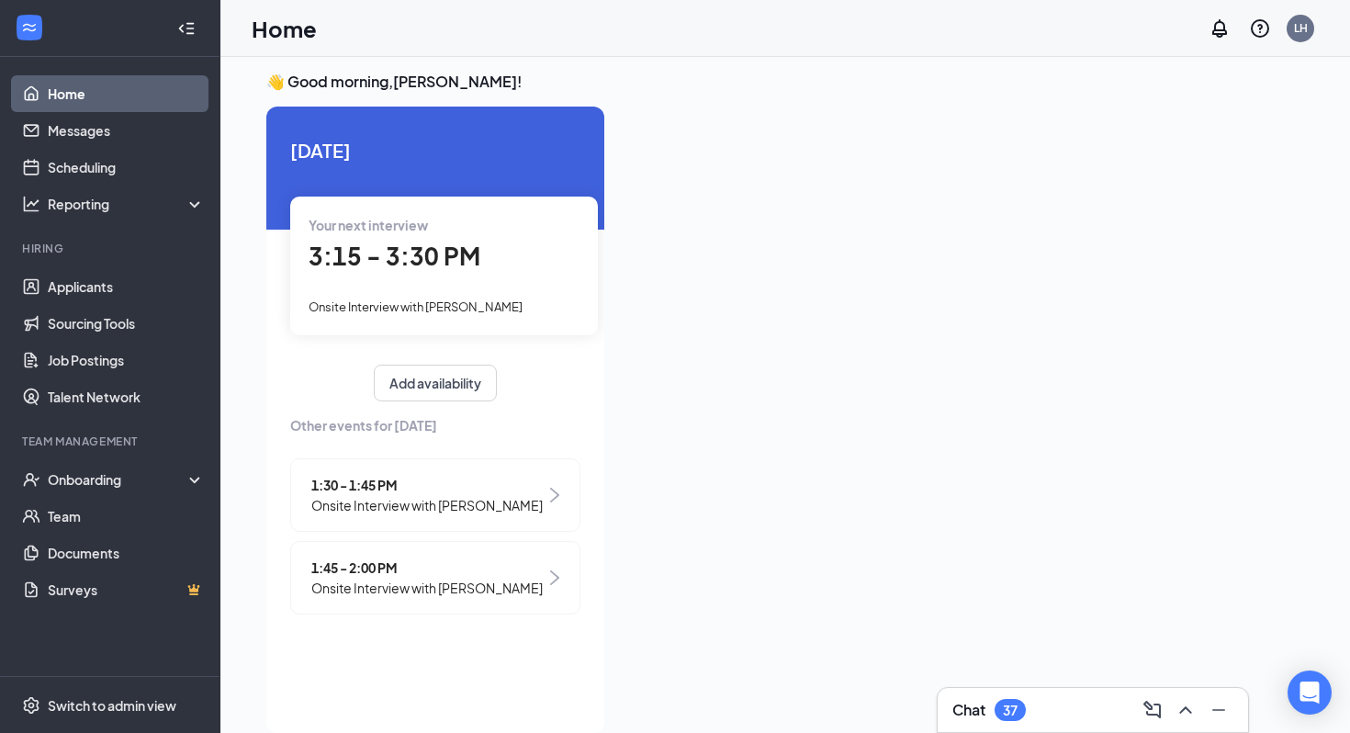
click at [376, 286] on div "Your next interview 3:15 - 3:30 PM Onsite Interview with Nevaeh Flores" at bounding box center [444, 265] width 308 height 138
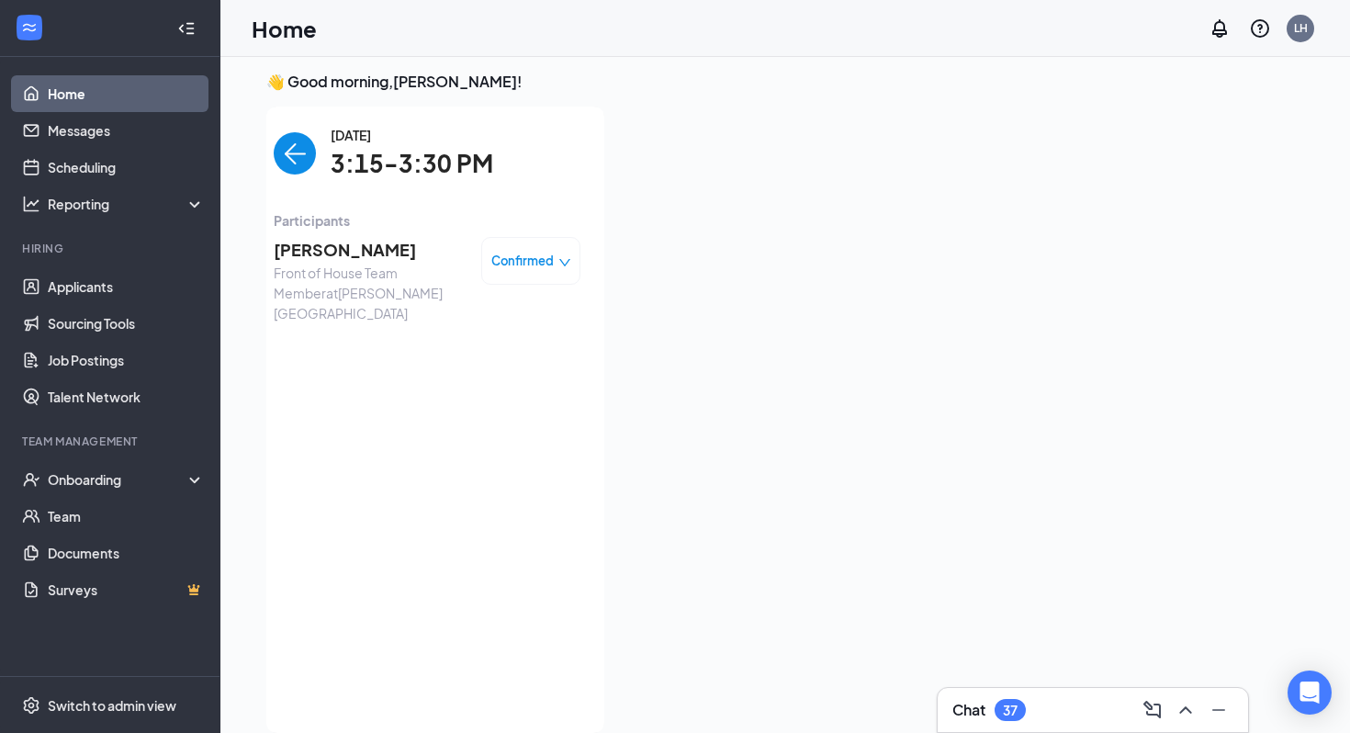
click at [361, 254] on span "Nevaeh Flores" at bounding box center [370, 250] width 193 height 26
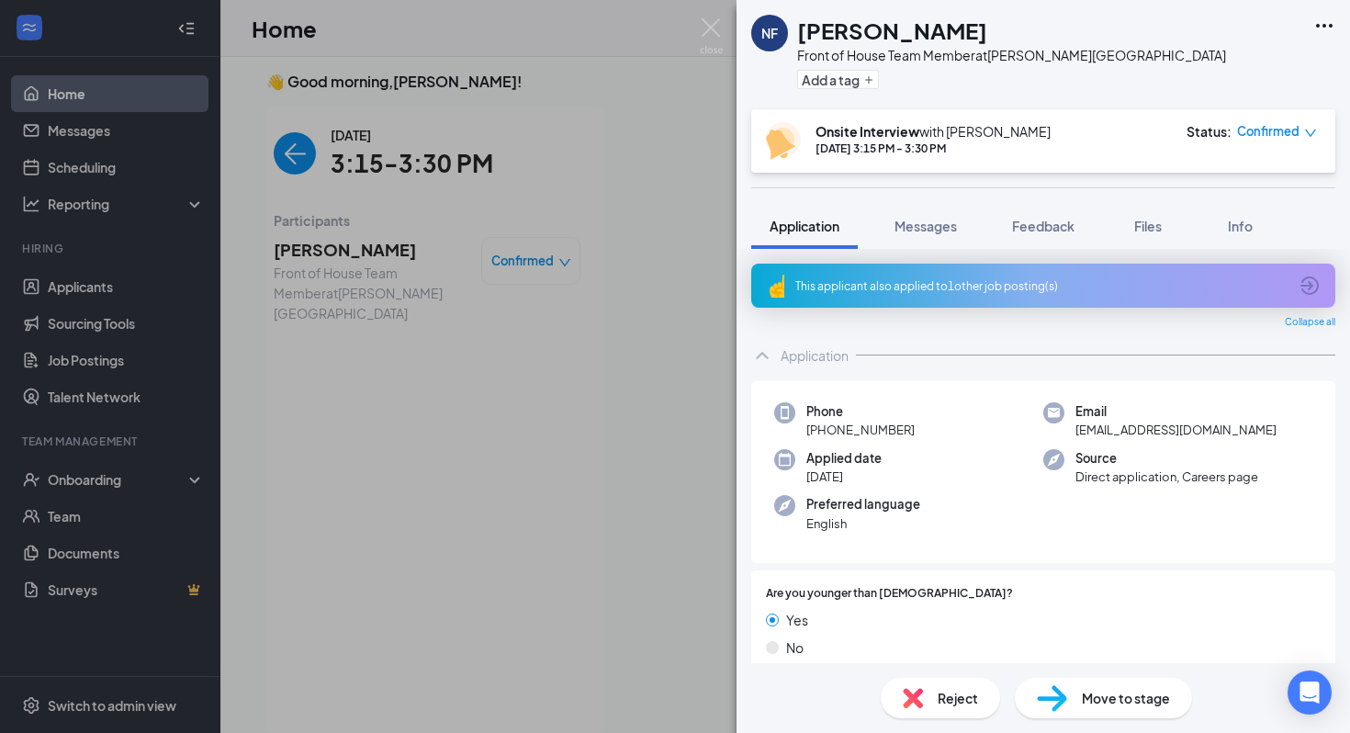
click at [806, 281] on div "This applicant also applied to 1 other job posting(s)" at bounding box center [1041, 286] width 492 height 16
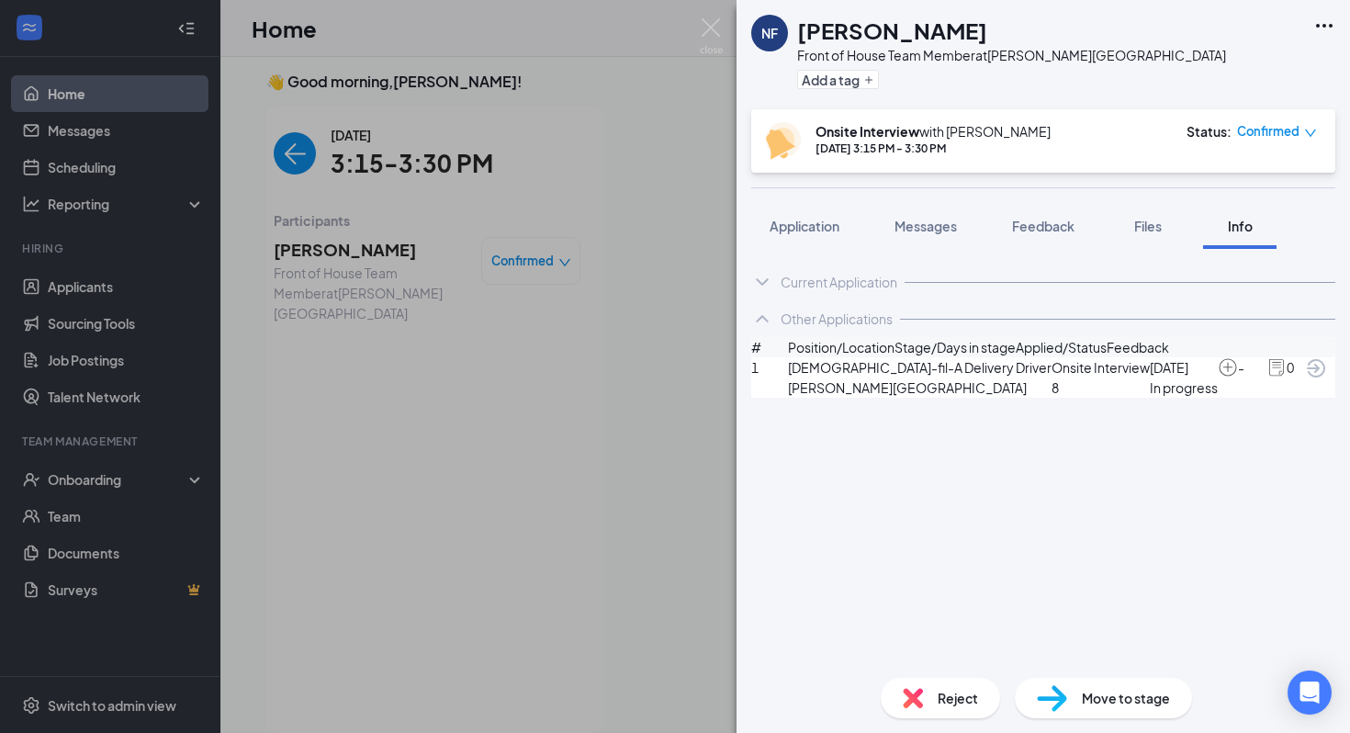
click at [720, 107] on div "NF Nevaeh Flores Front of House Team Member at Gibson Boulevard Add a tag Onsit…" at bounding box center [675, 366] width 1350 height 733
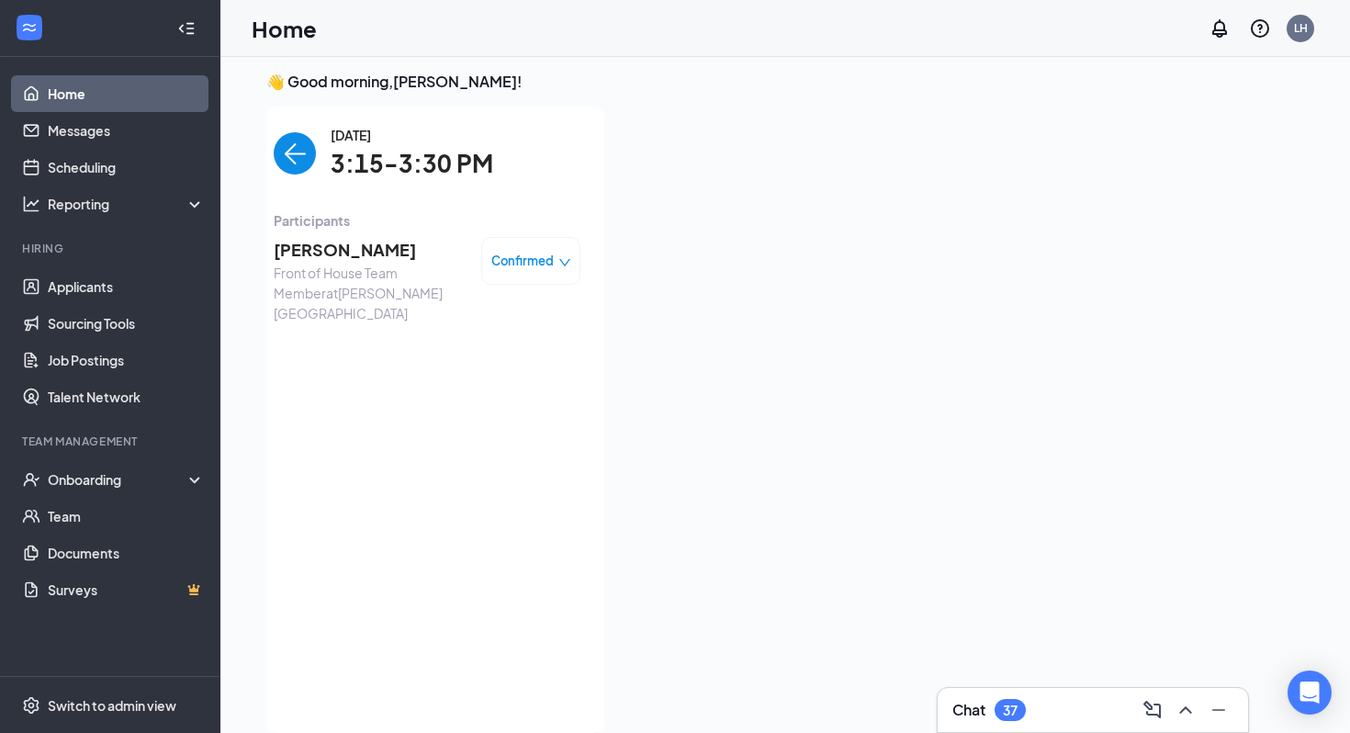
click at [306, 134] on img "back-button" at bounding box center [295, 153] width 42 height 42
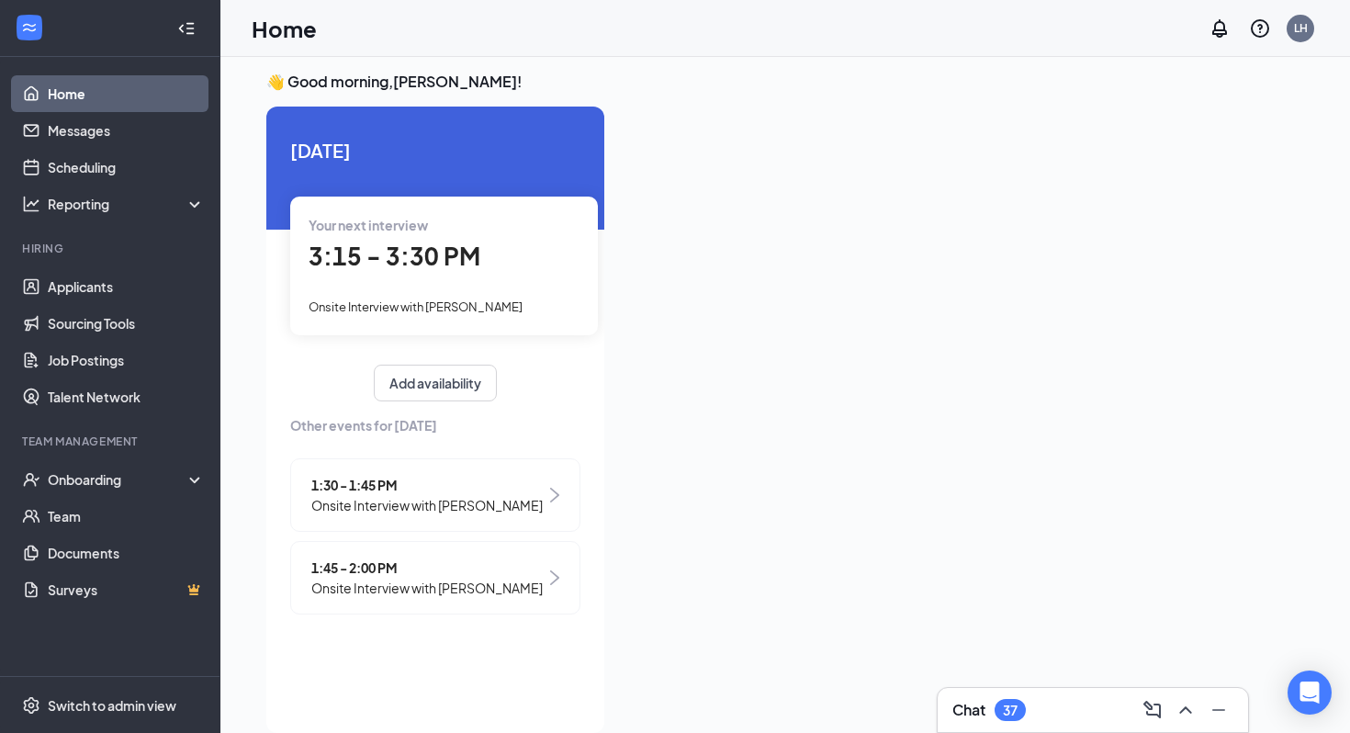
scroll to position [39, 0]
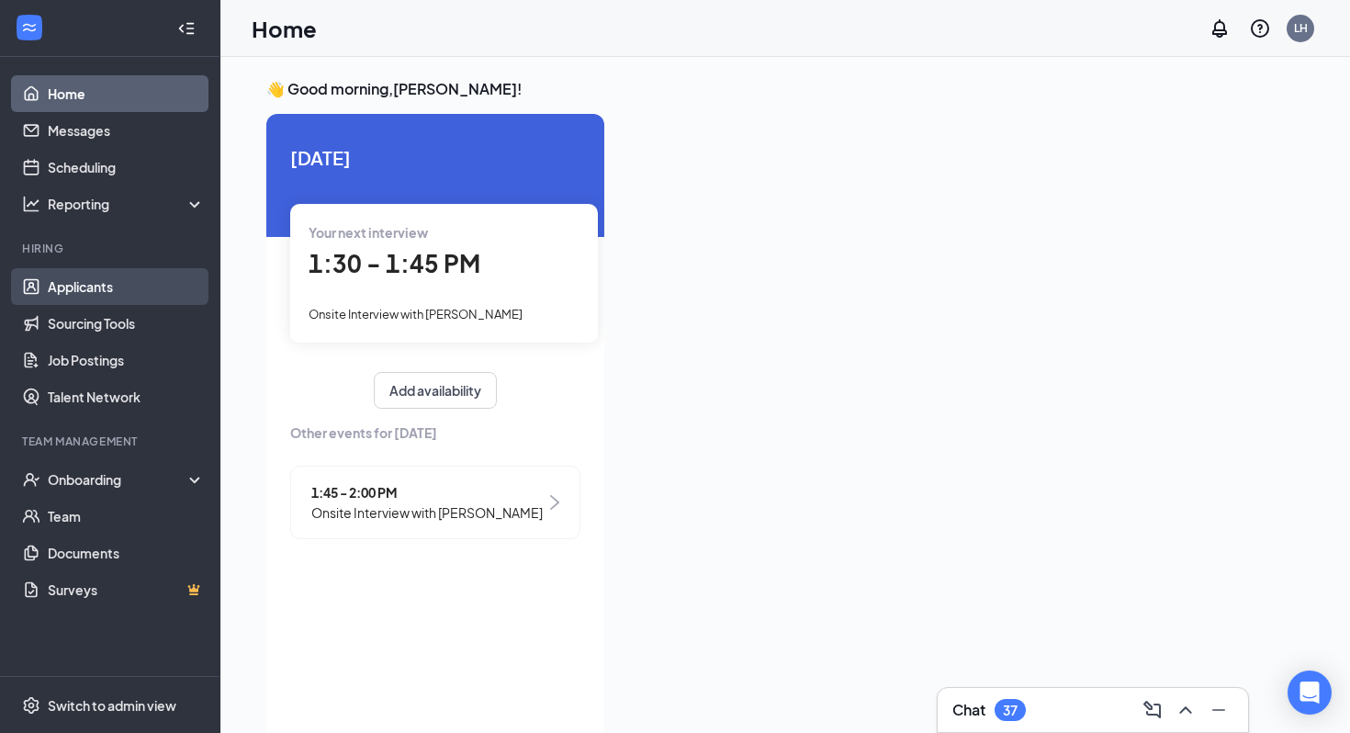
click at [112, 292] on link "Applicants" at bounding box center [126, 286] width 157 height 37
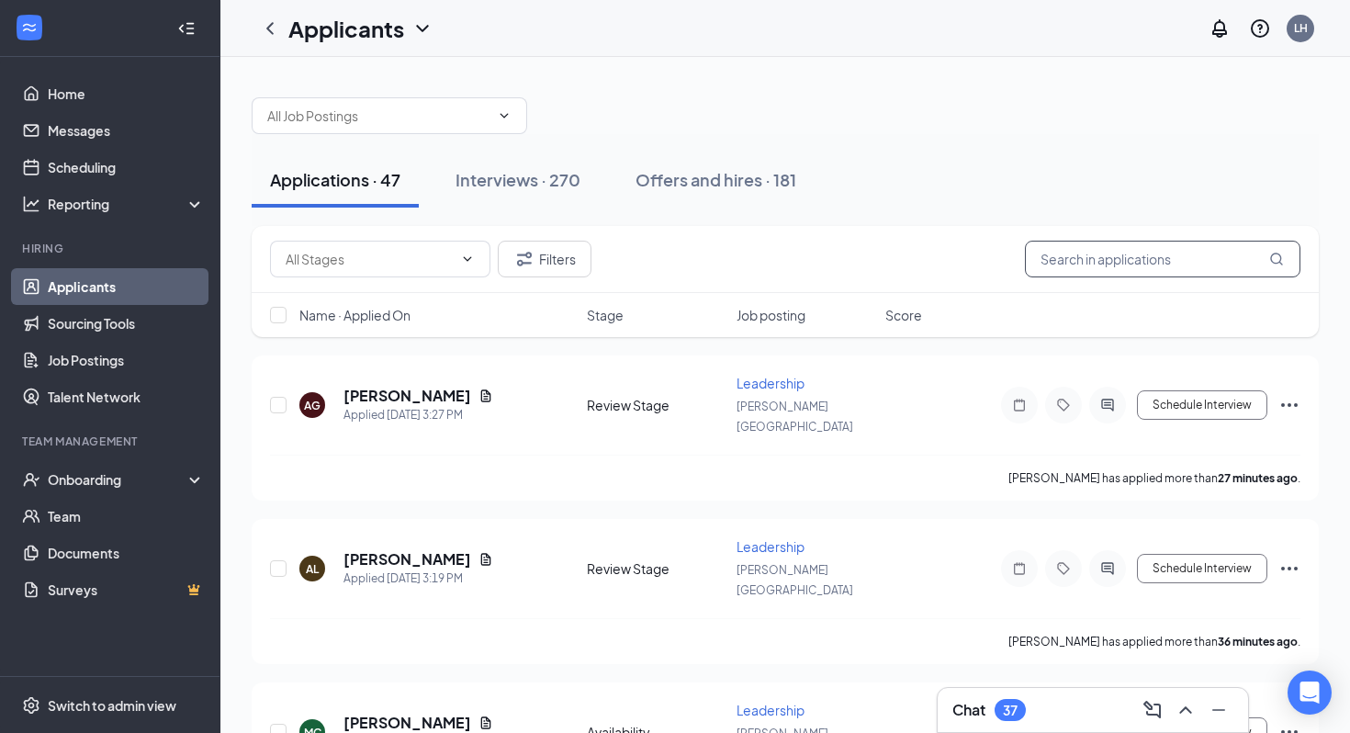
click at [1055, 269] on input "text" at bounding box center [1162, 259] width 275 height 37
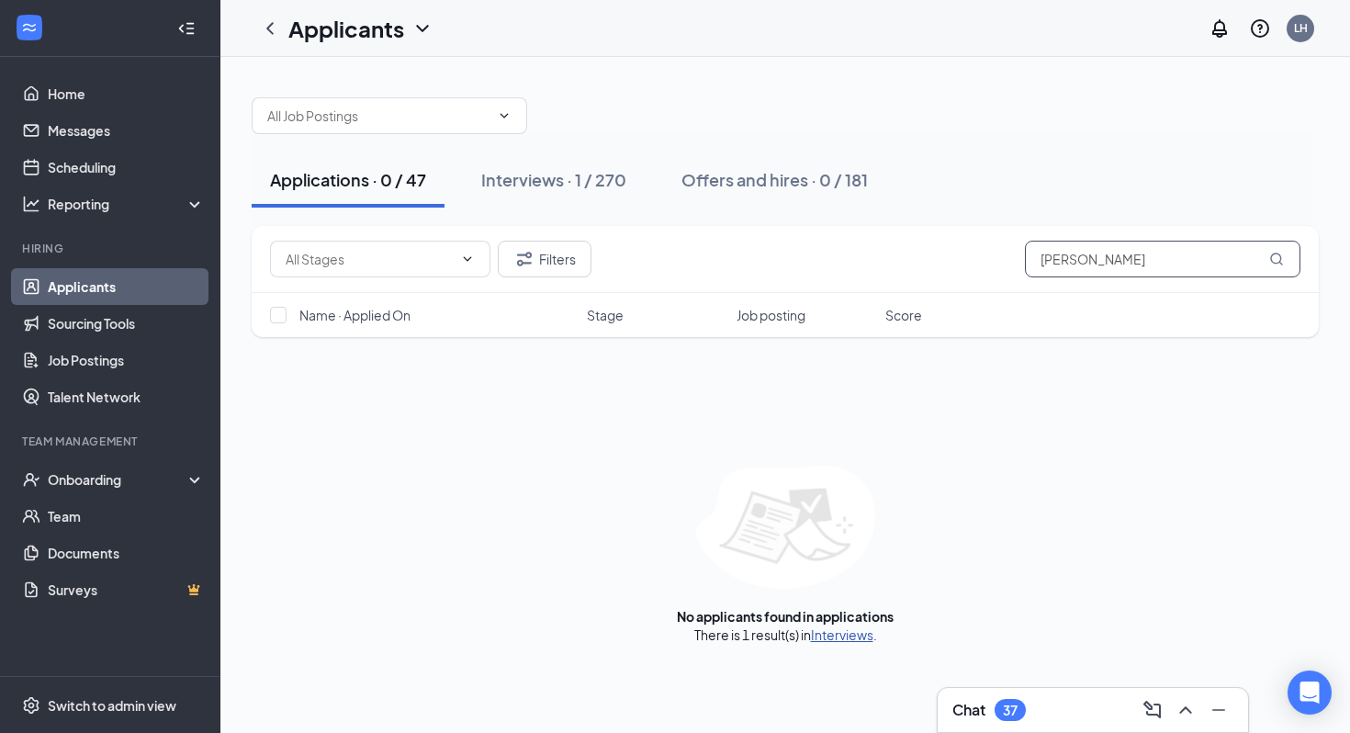
type input "trevor"
click at [826, 636] on link "Interviews" at bounding box center [842, 634] width 62 height 17
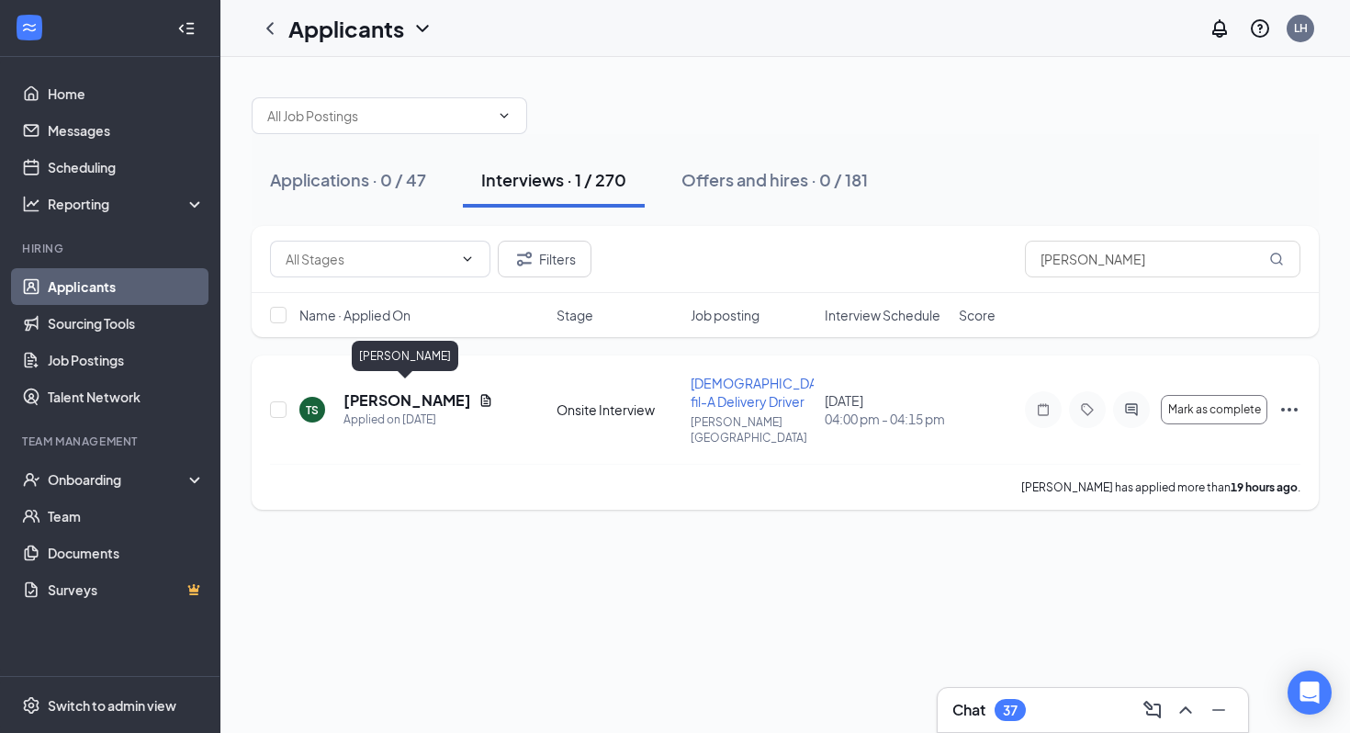
click at [380, 395] on h5 "Trevor Sandoval" at bounding box center [407, 400] width 128 height 20
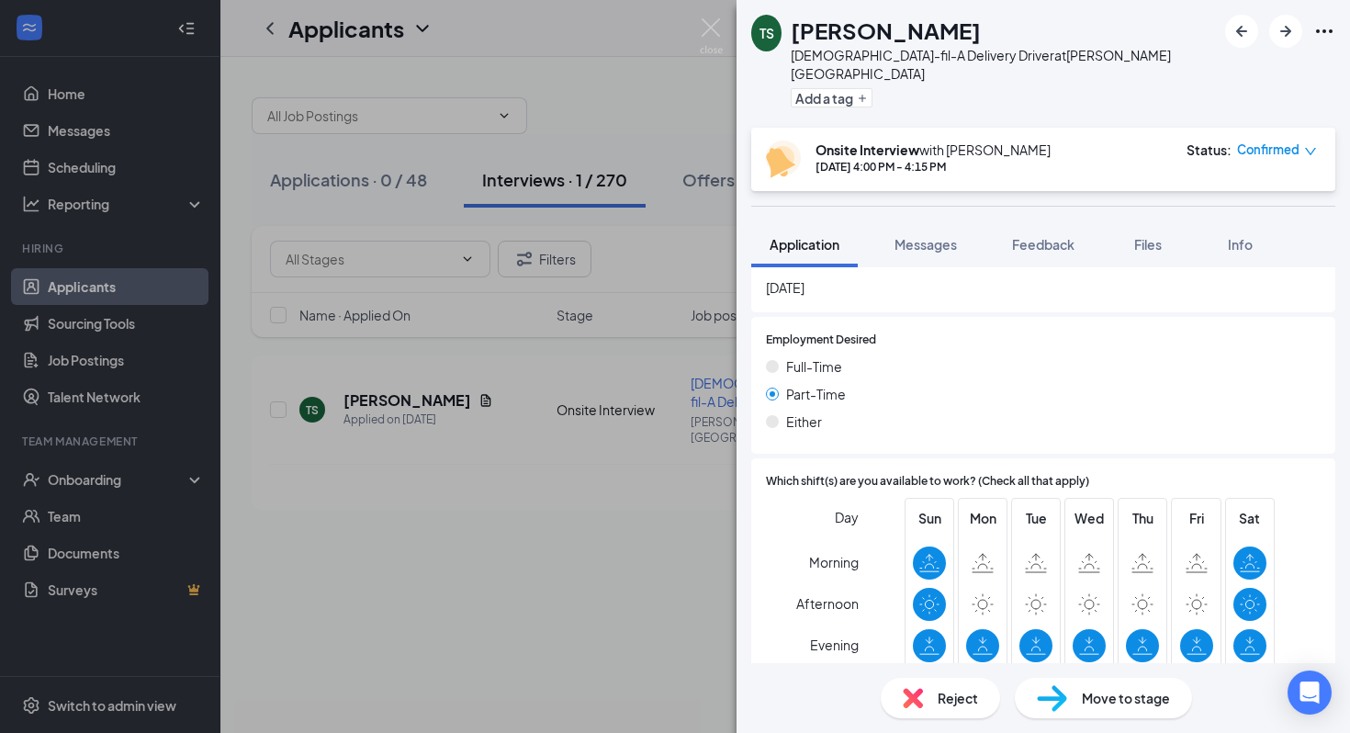
scroll to position [1085, 0]
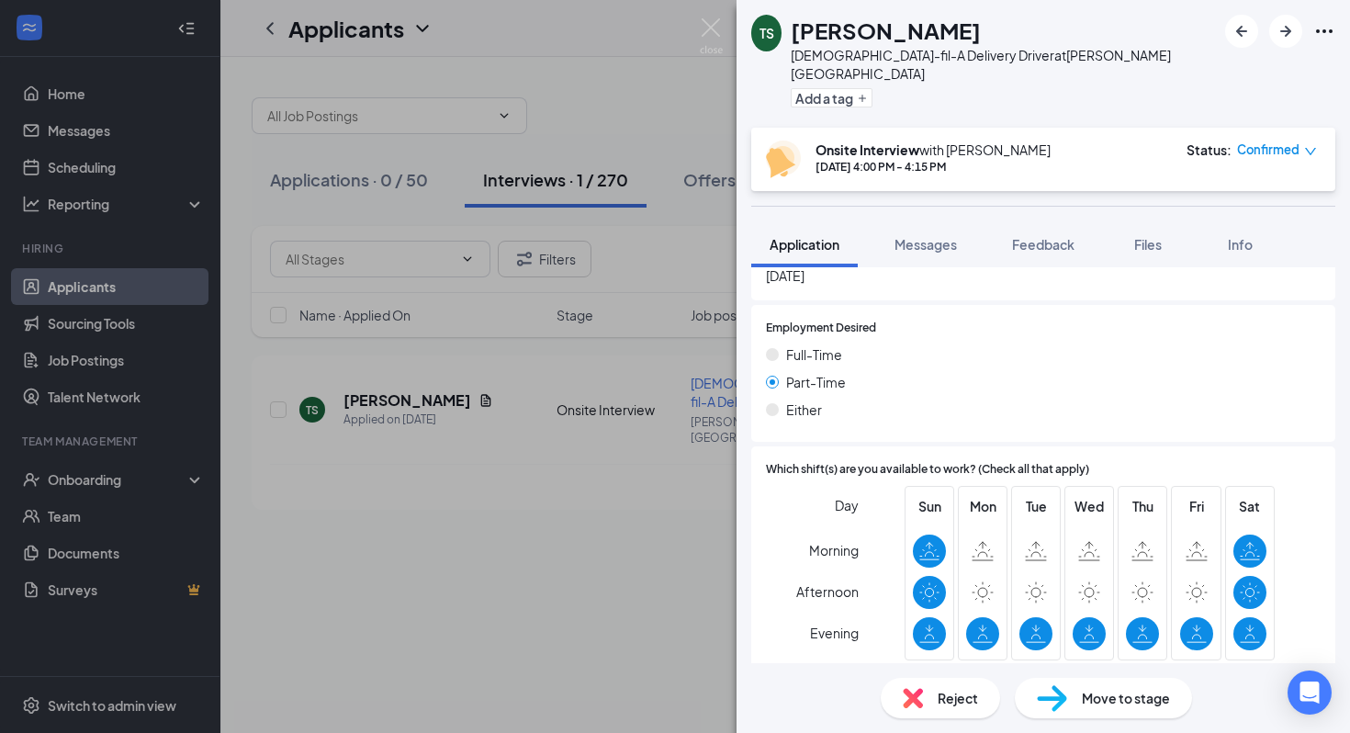
click at [1116, 690] on span "Move to stage" at bounding box center [1125, 698] width 88 height 20
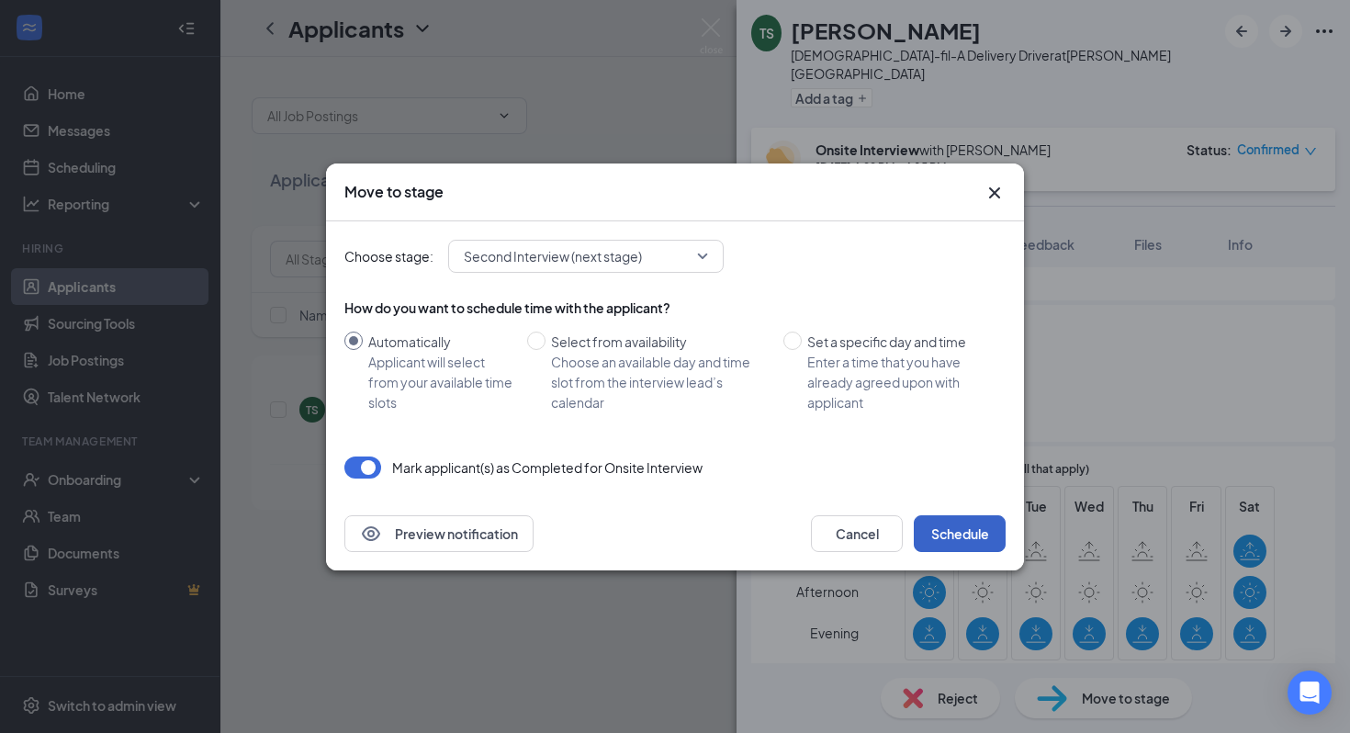
click at [949, 540] on button "Schedule" at bounding box center [959, 533] width 92 height 37
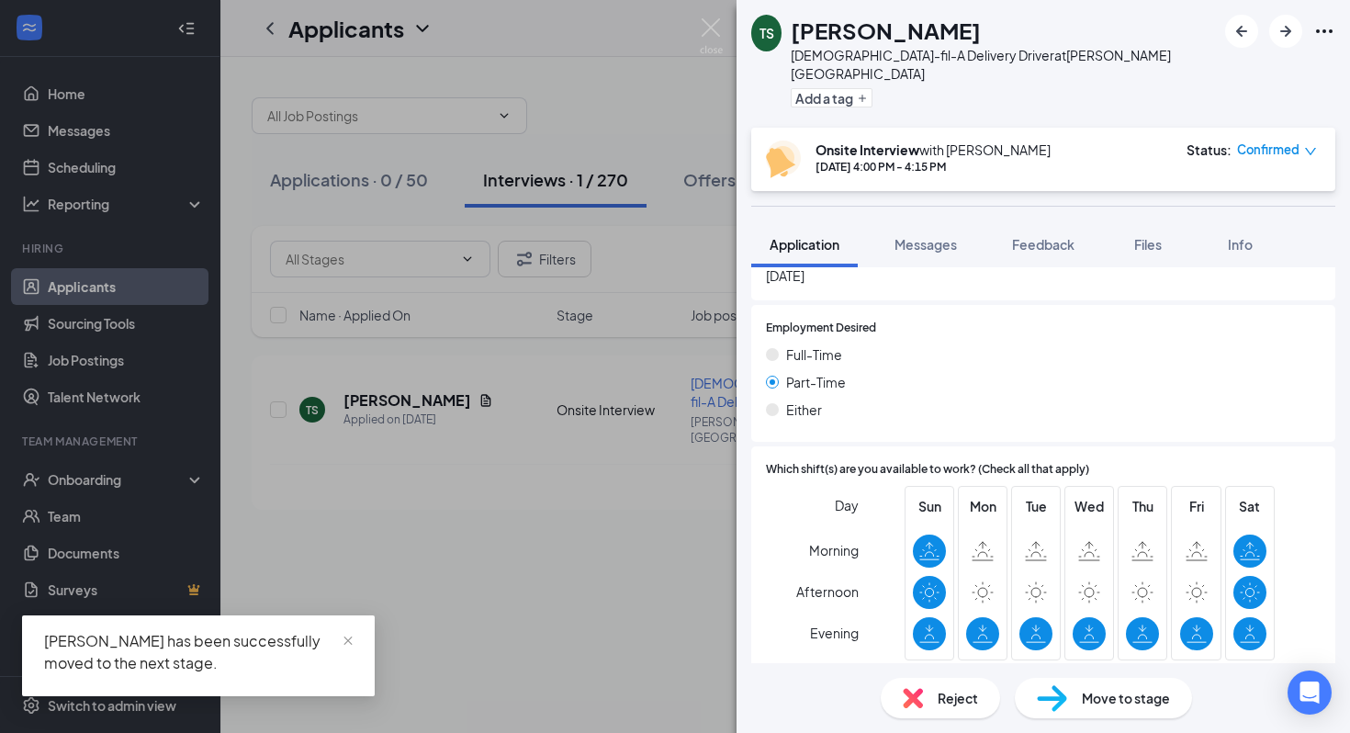
click at [547, 518] on div "TS Trevor Sandoval Chick-fil-A Delivery Driver at Gibson Boulevard Add a tag On…" at bounding box center [675, 366] width 1350 height 733
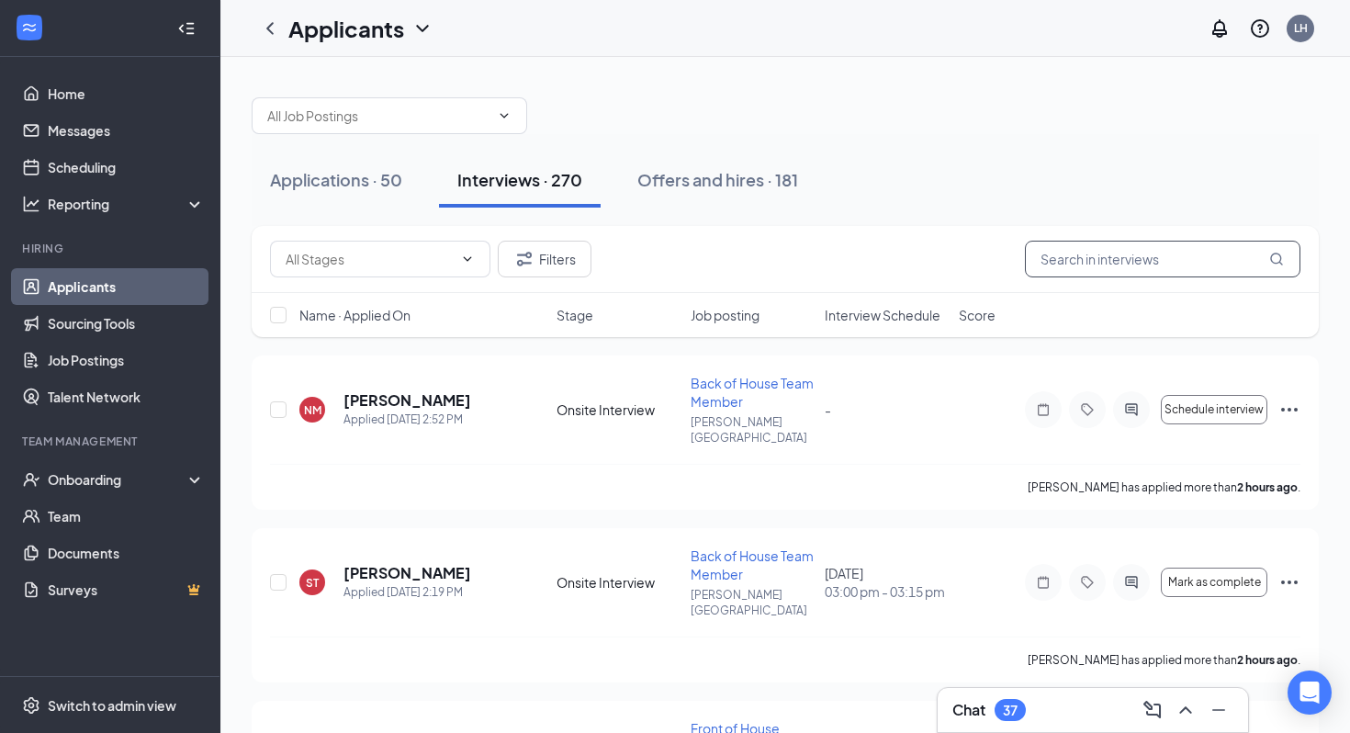
click at [1098, 252] on input "text" at bounding box center [1162, 259] width 275 height 37
type input "c"
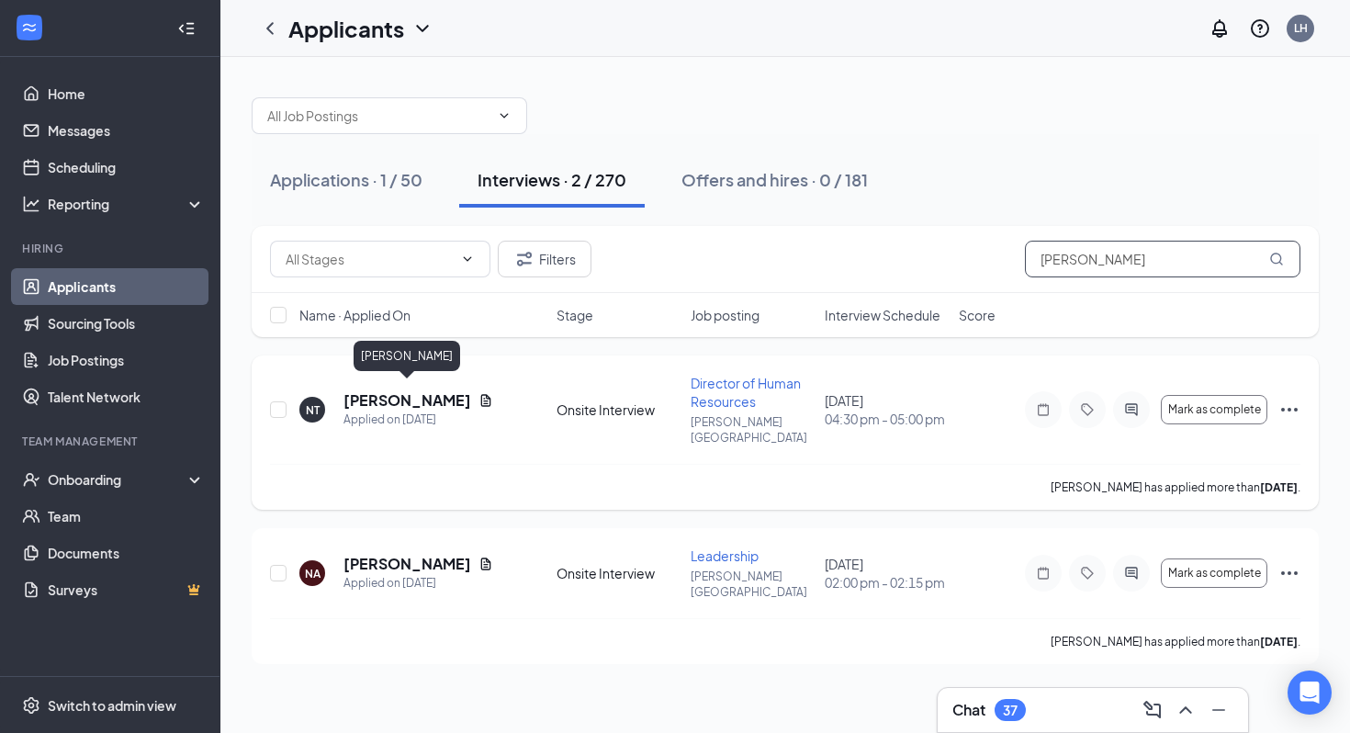
type input "[PERSON_NAME]"
click at [370, 390] on h5 "[PERSON_NAME]" at bounding box center [407, 400] width 128 height 20
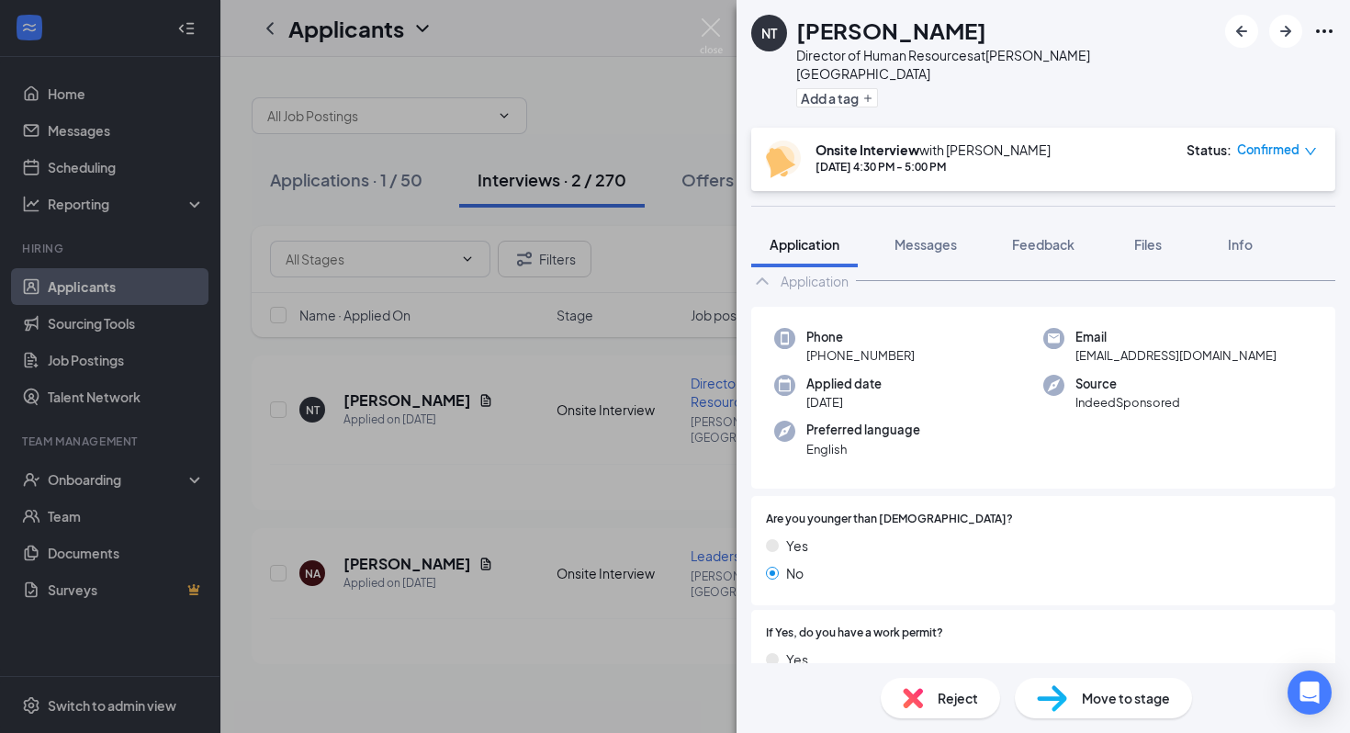
scroll to position [45, 0]
